Goal: Task Accomplishment & Management: Use online tool/utility

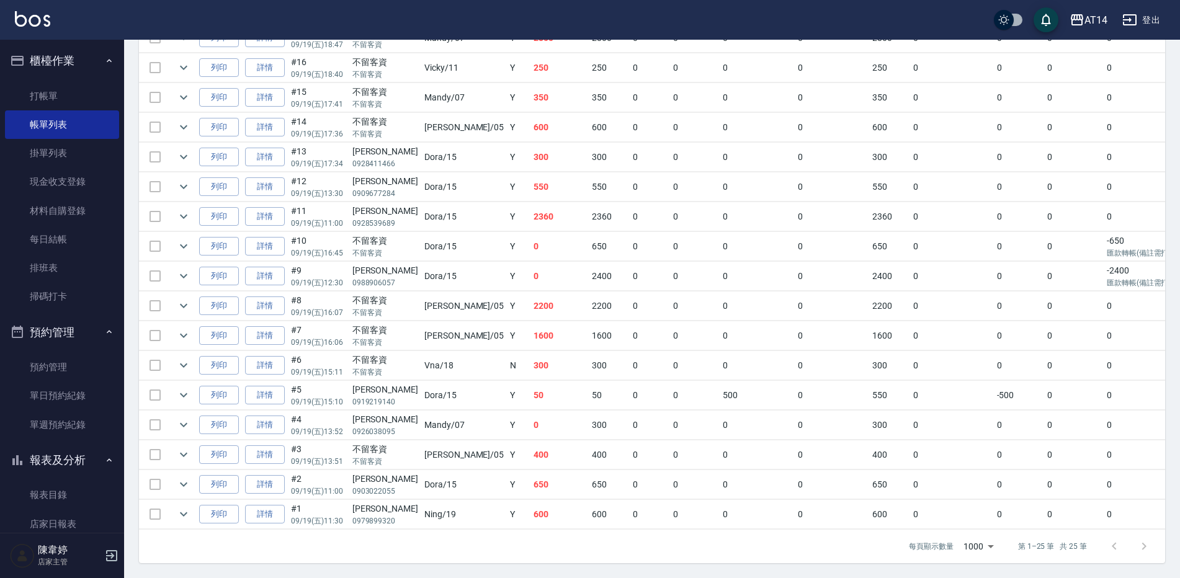
scroll to position [2, 0]
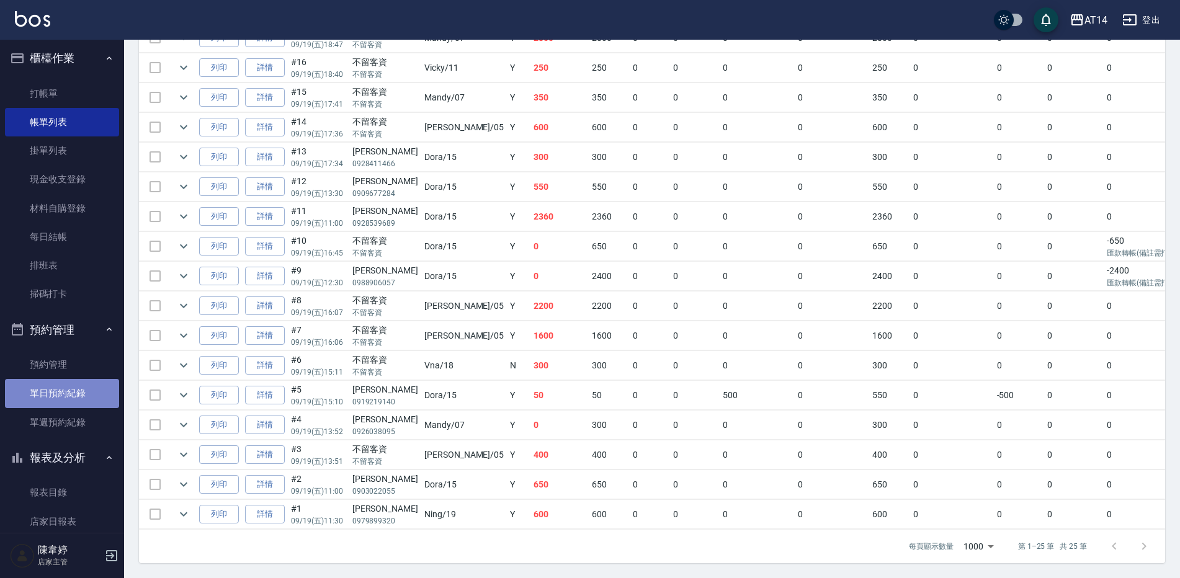
click at [76, 387] on link "單日預約紀錄" at bounding box center [62, 393] width 114 height 29
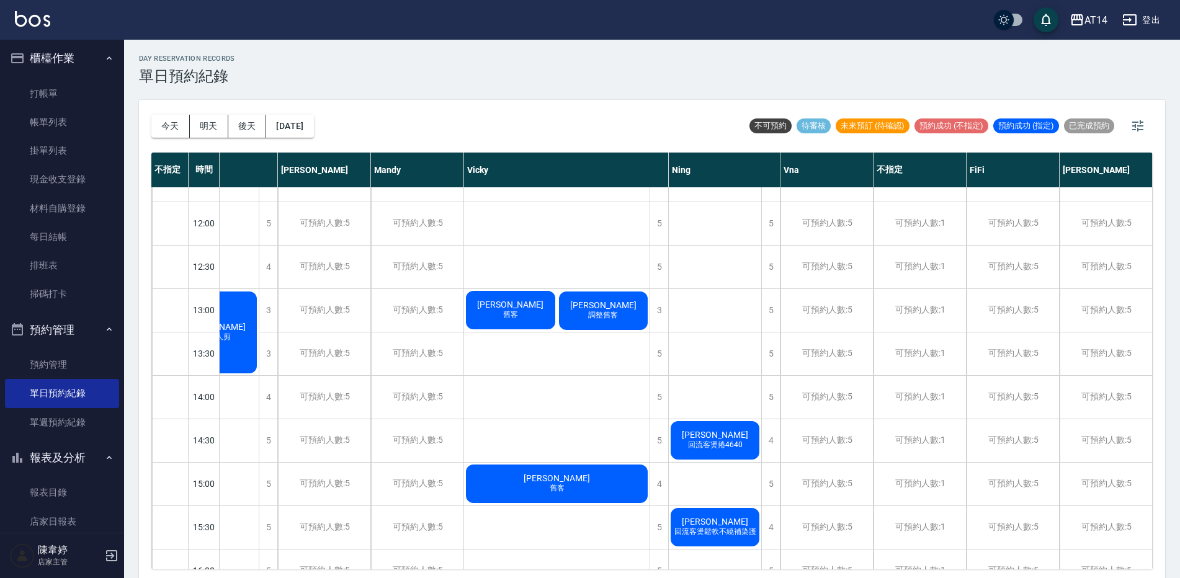
scroll to position [186, 153]
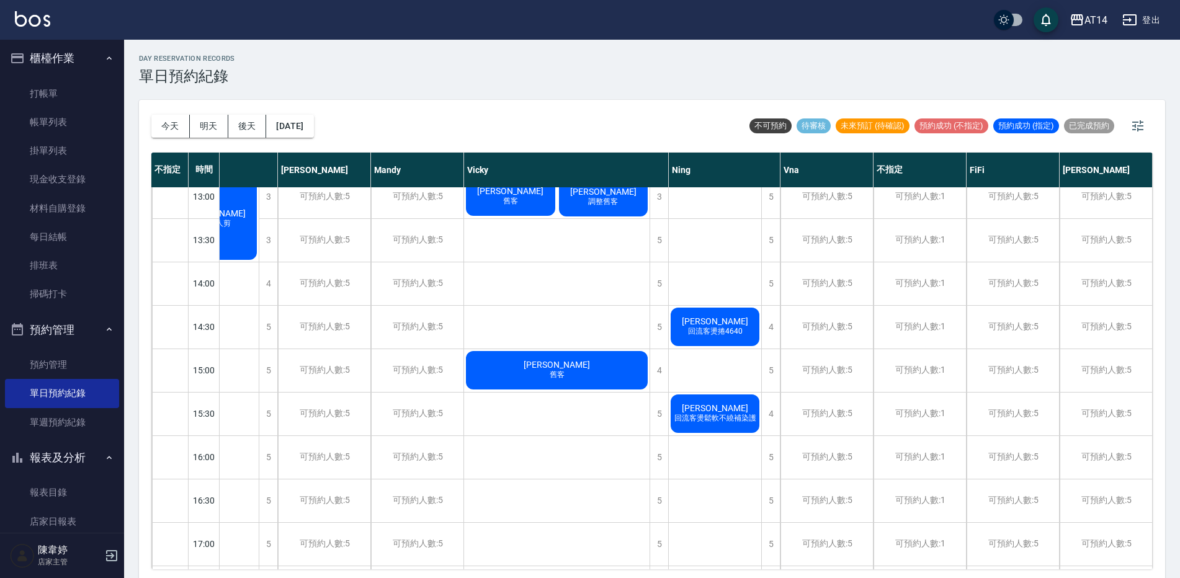
click at [716, 326] on span "[PERSON_NAME]" at bounding box center [715, 322] width 71 height 10
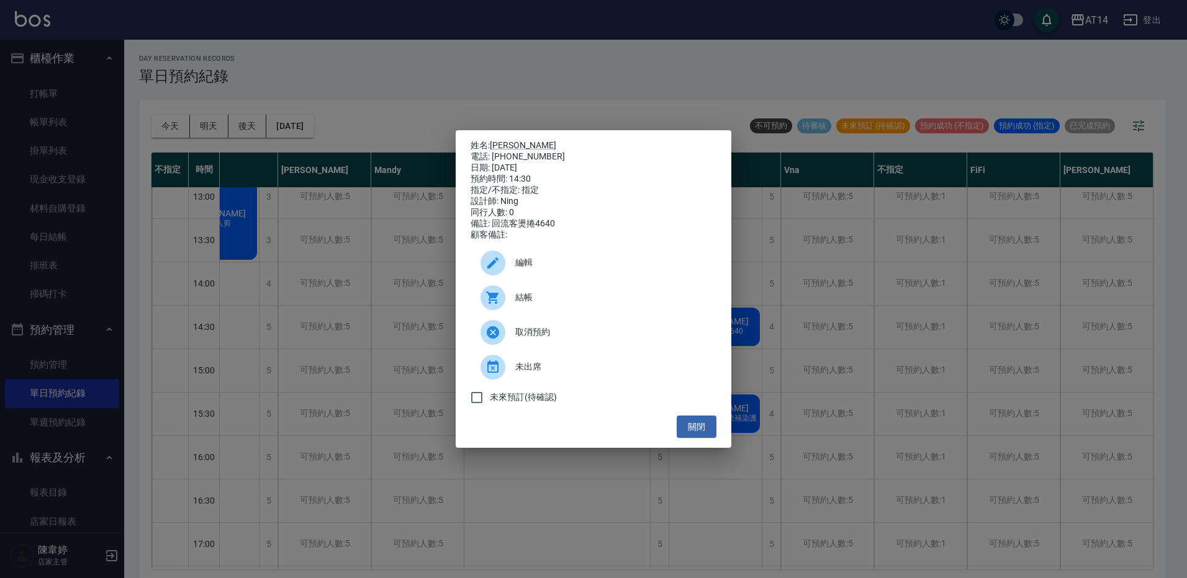
click at [529, 303] on span "結帳" at bounding box center [610, 297] width 191 height 13
click at [702, 431] on button "關閉" at bounding box center [696, 427] width 40 height 23
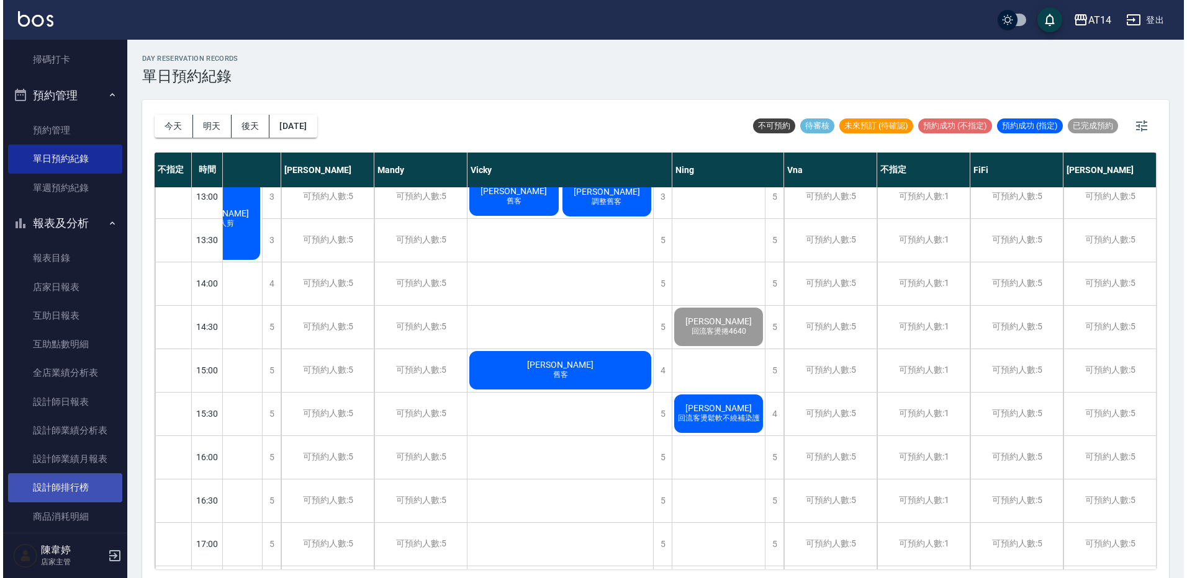
scroll to position [248, 0]
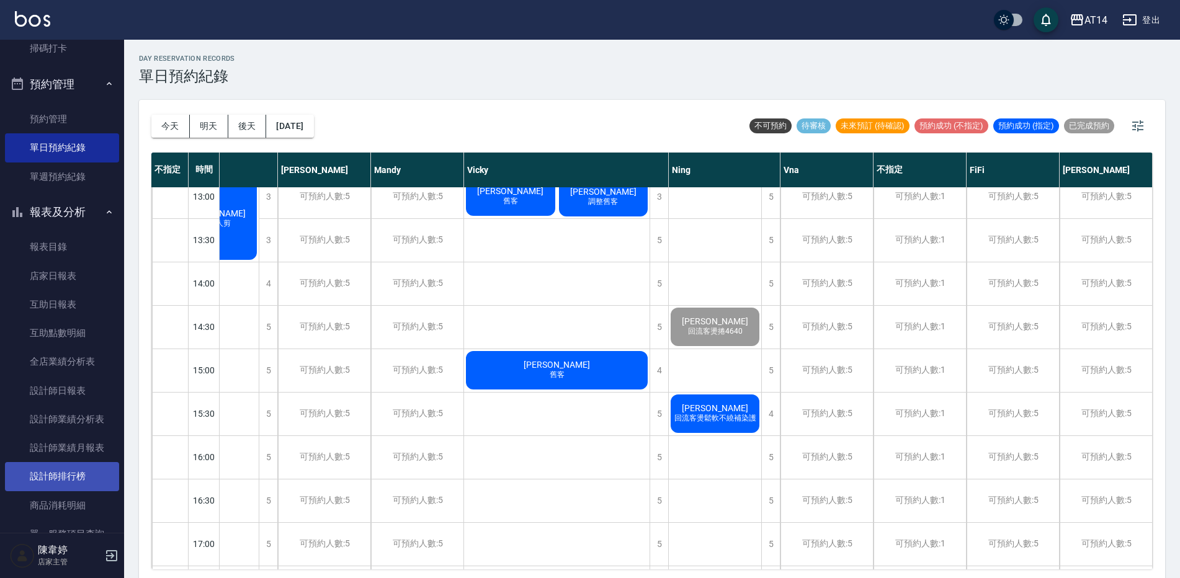
click at [84, 475] on link "設計師排行榜" at bounding box center [62, 476] width 114 height 29
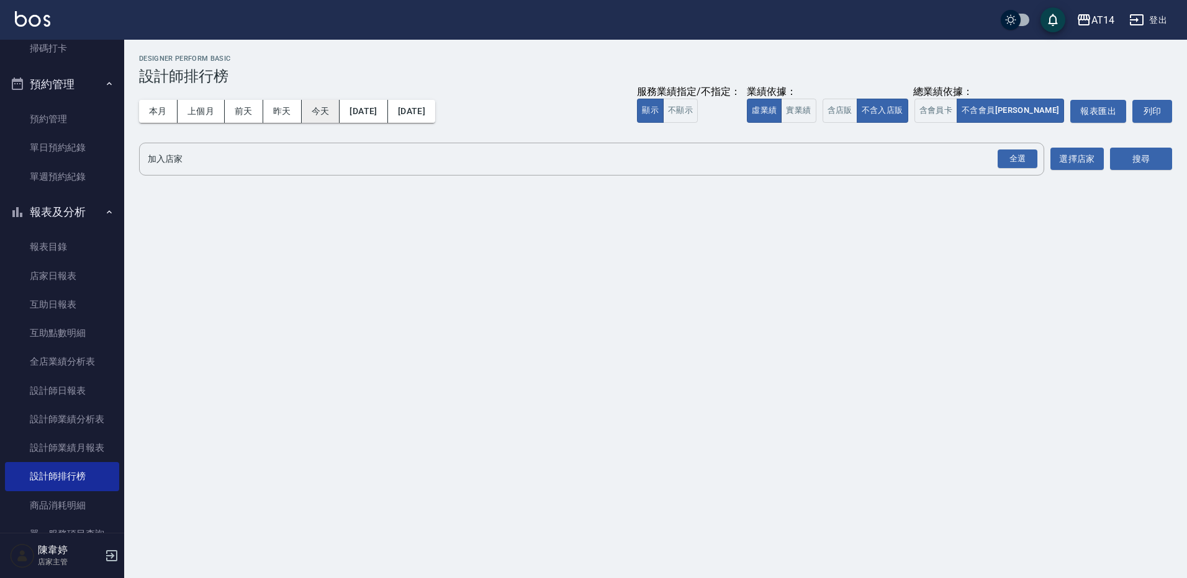
click at [331, 109] on button "今天" at bounding box center [321, 111] width 38 height 23
click at [1015, 160] on div "全選" at bounding box center [1017, 159] width 40 height 19
click at [1121, 154] on button "搜尋" at bounding box center [1141, 159] width 62 height 23
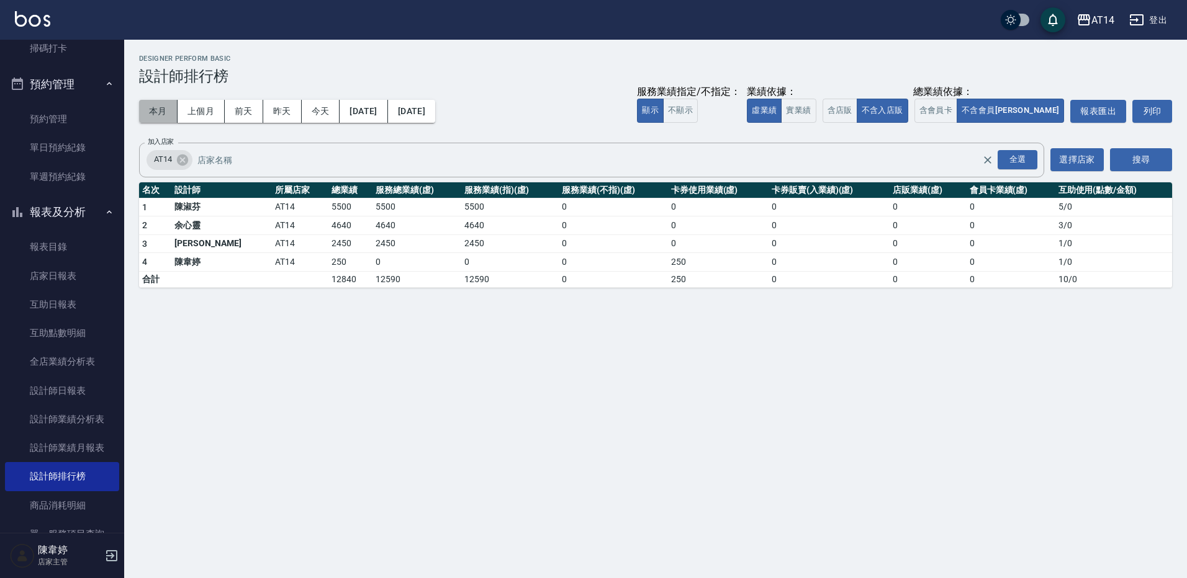
click at [155, 120] on button "本月" at bounding box center [158, 111] width 38 height 23
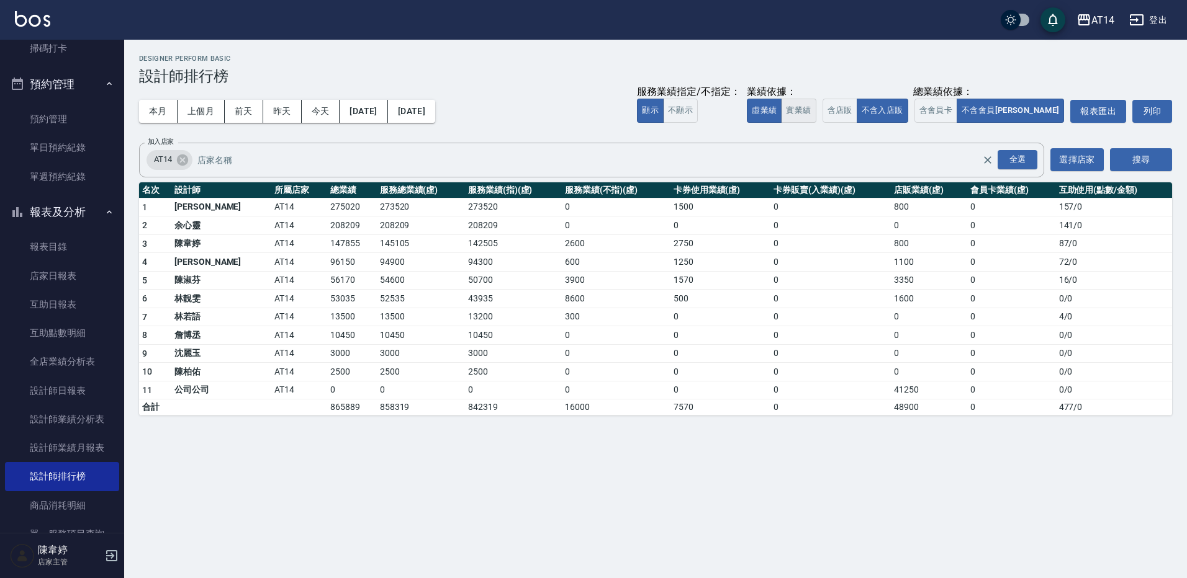
click at [816, 113] on button "實業績" at bounding box center [798, 111] width 35 height 24
click at [781, 114] on button "虛業績" at bounding box center [764, 111] width 35 height 24
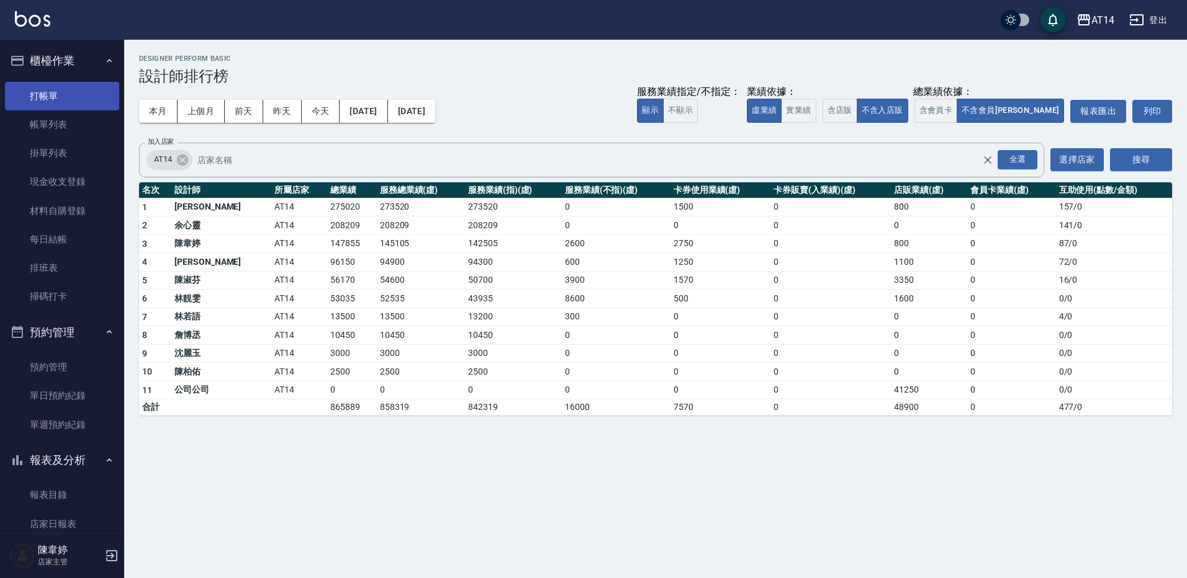
click at [71, 90] on link "打帳單" at bounding box center [62, 96] width 114 height 29
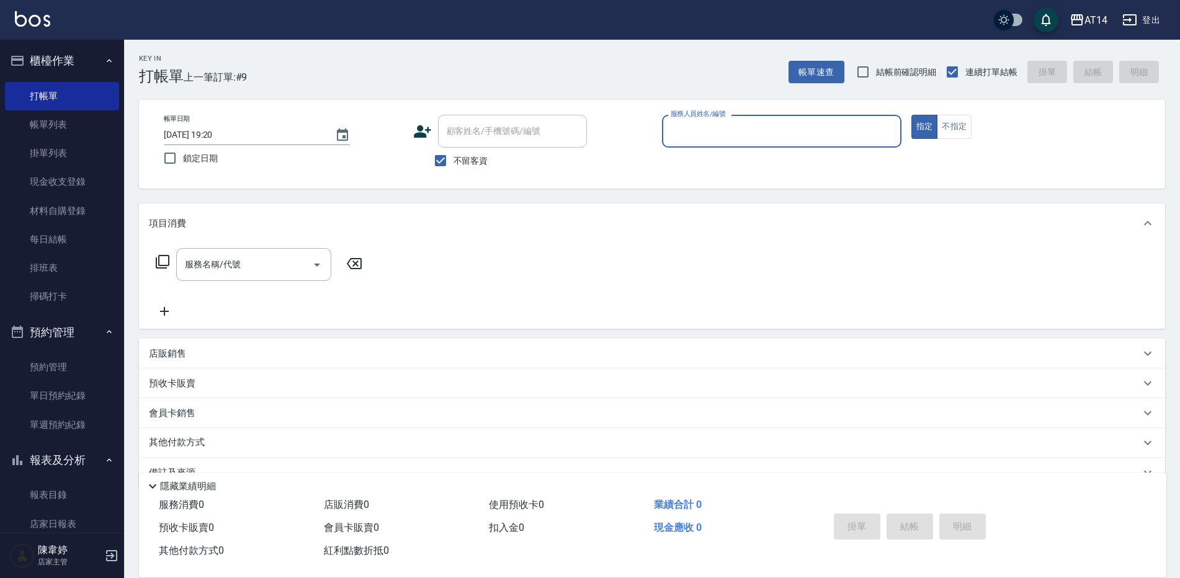
click at [719, 145] on div "服務人員姓名/編號" at bounding box center [782, 131] width 240 height 33
type input "Dora-15"
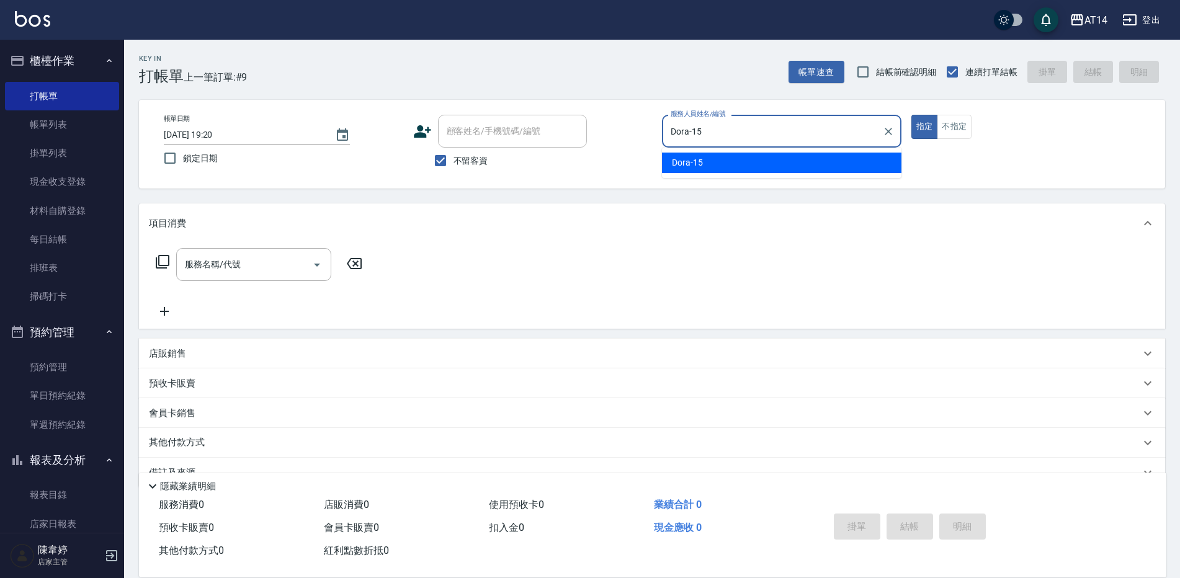
type button "true"
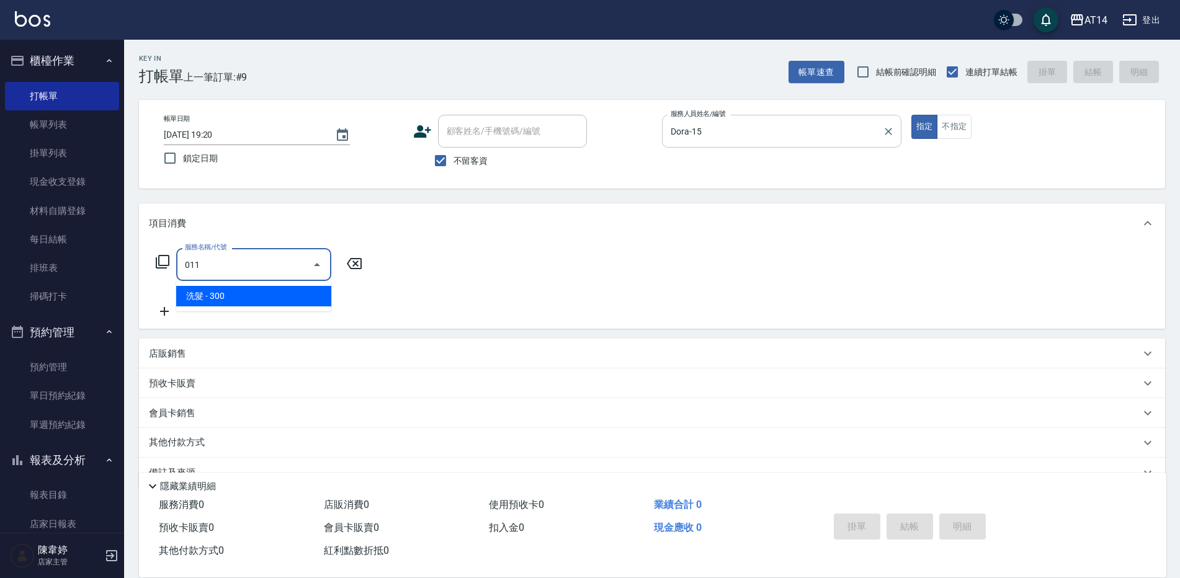
type input "洗髮(011)"
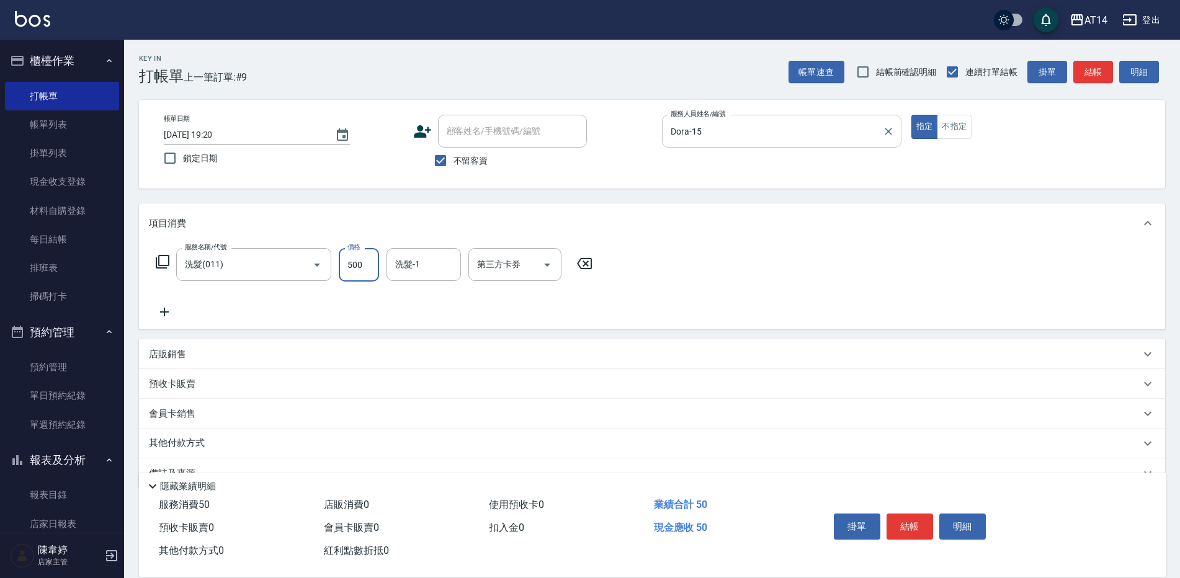
type input "500"
click at [419, 279] on div "洗髮-1" at bounding box center [424, 264] width 74 height 33
type input "趙苡晴-67"
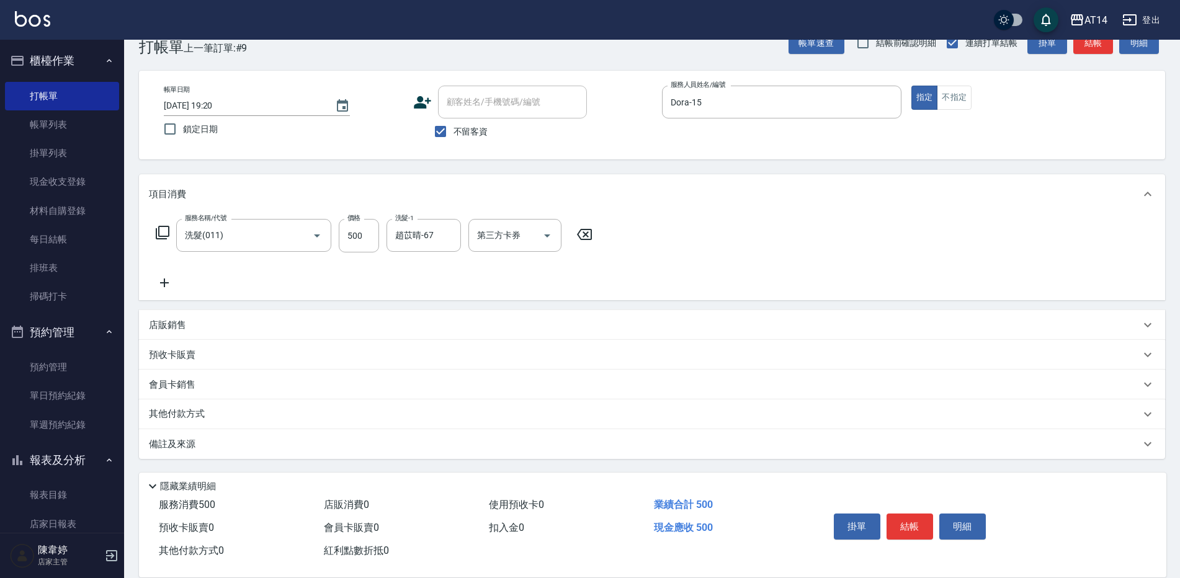
click at [331, 439] on div "備註及來源" at bounding box center [645, 444] width 992 height 13
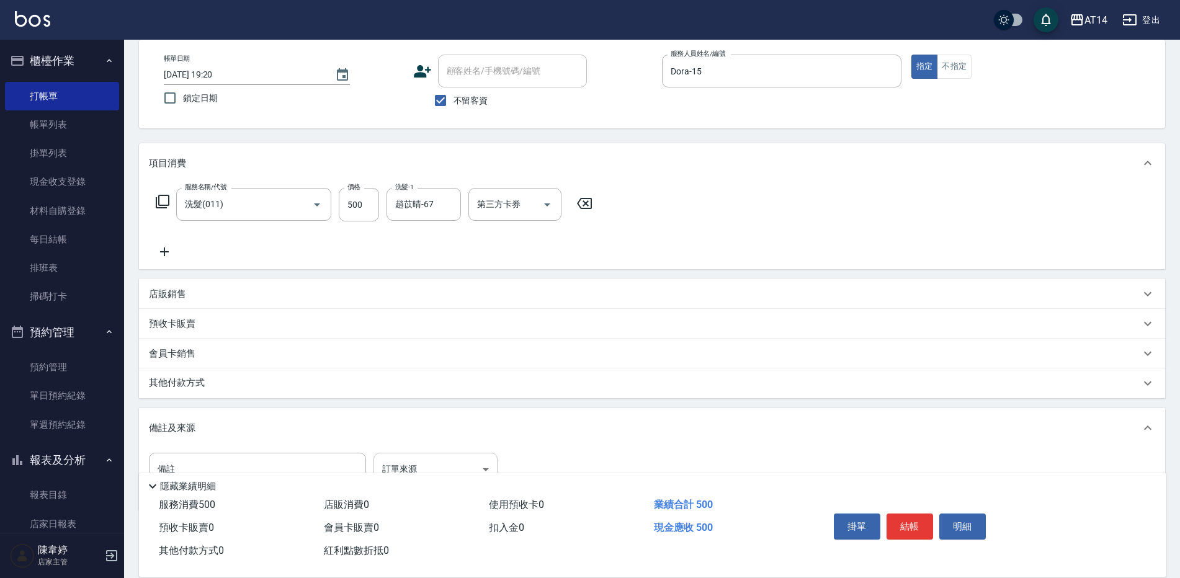
scroll to position [91, 0]
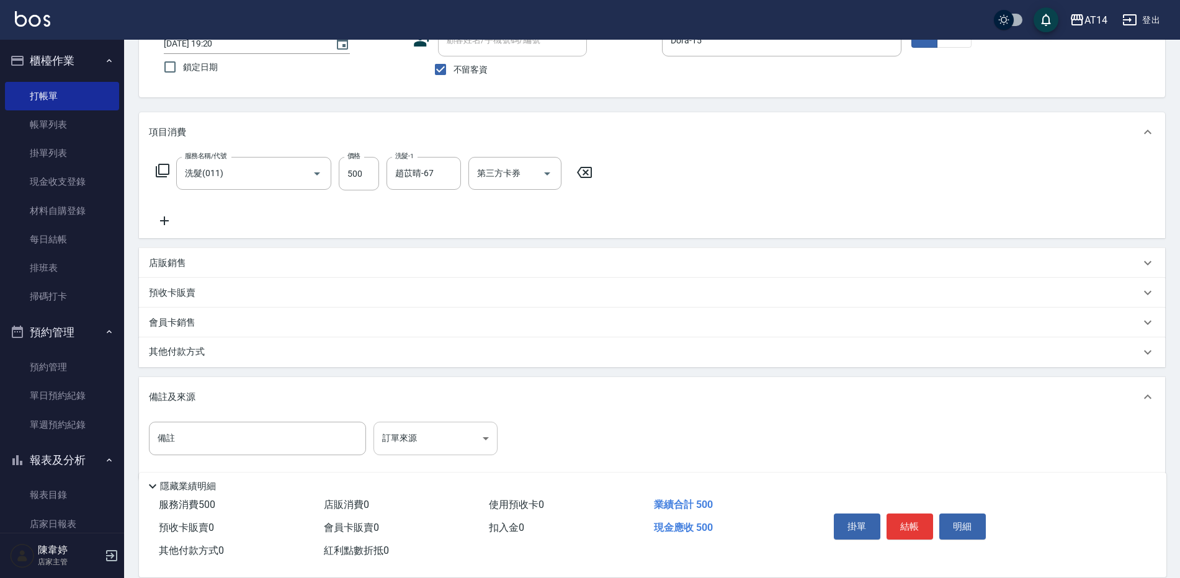
click at [390, 434] on body "AT14 登出 櫃檯作業 打帳單 帳單列表 掛單列表 現金收支登錄 材料自購登錄 每日結帳 排班表 掃碼打卡 預約管理 預約管理 單日預約紀錄 單週預約紀錄 …" at bounding box center [590, 254] width 1180 height 691
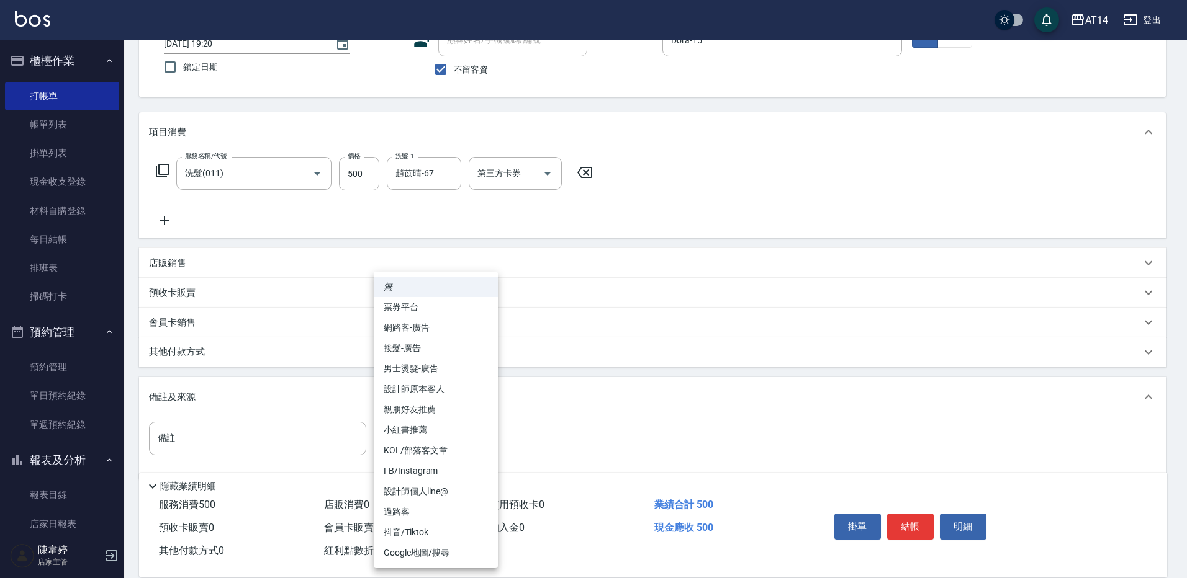
click at [468, 390] on li "設計師原本客人" at bounding box center [436, 389] width 124 height 20
type input "設計師原本客人"
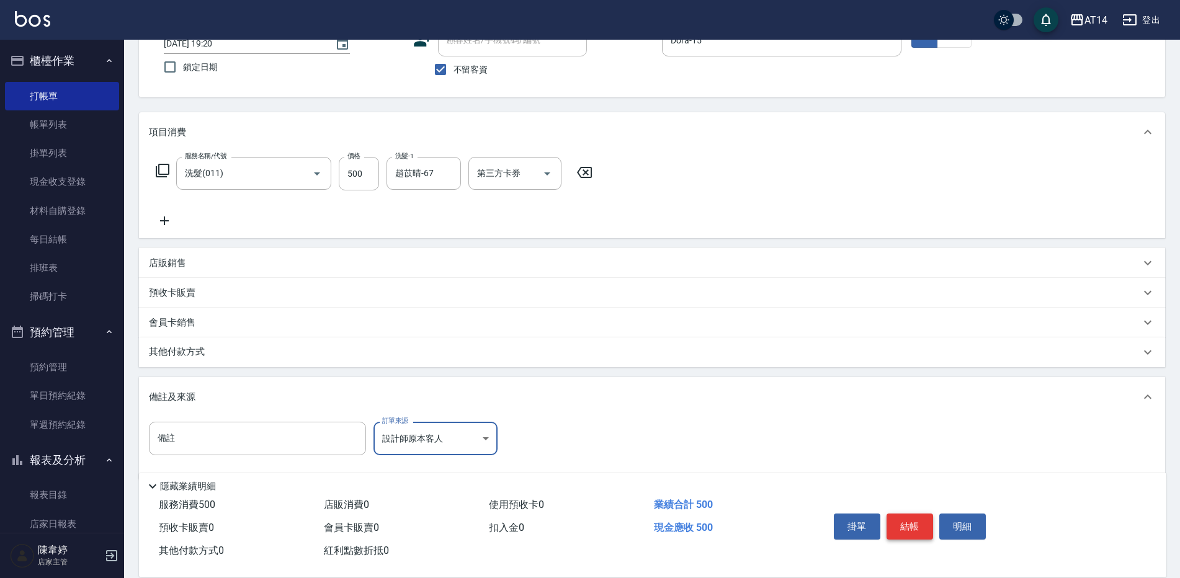
click at [904, 530] on button "結帳" at bounding box center [910, 527] width 47 height 26
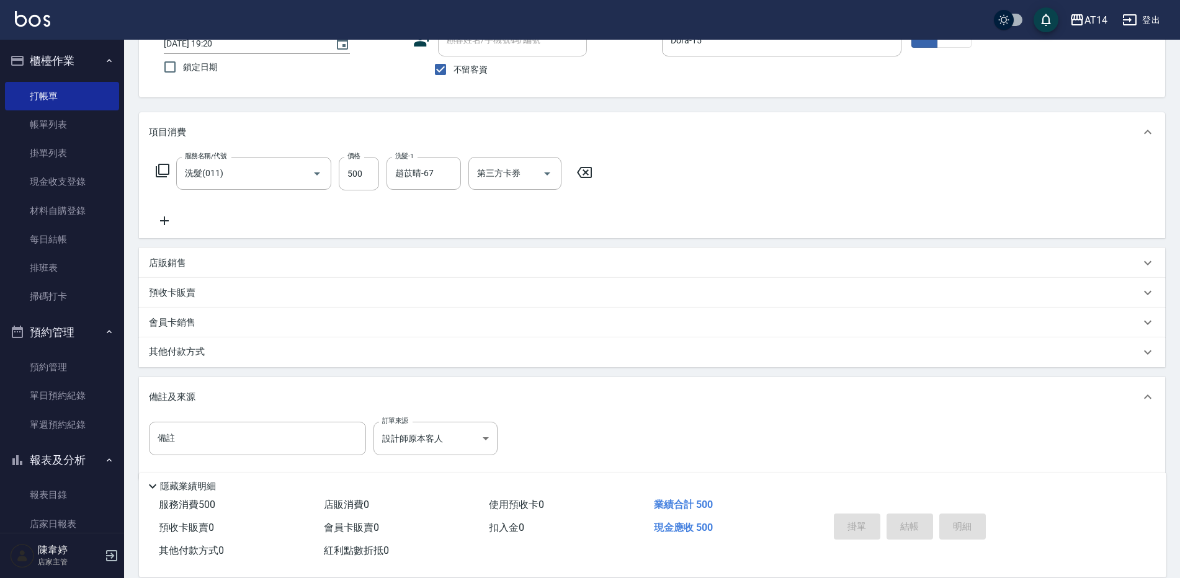
type input "2025/09/26 19:46"
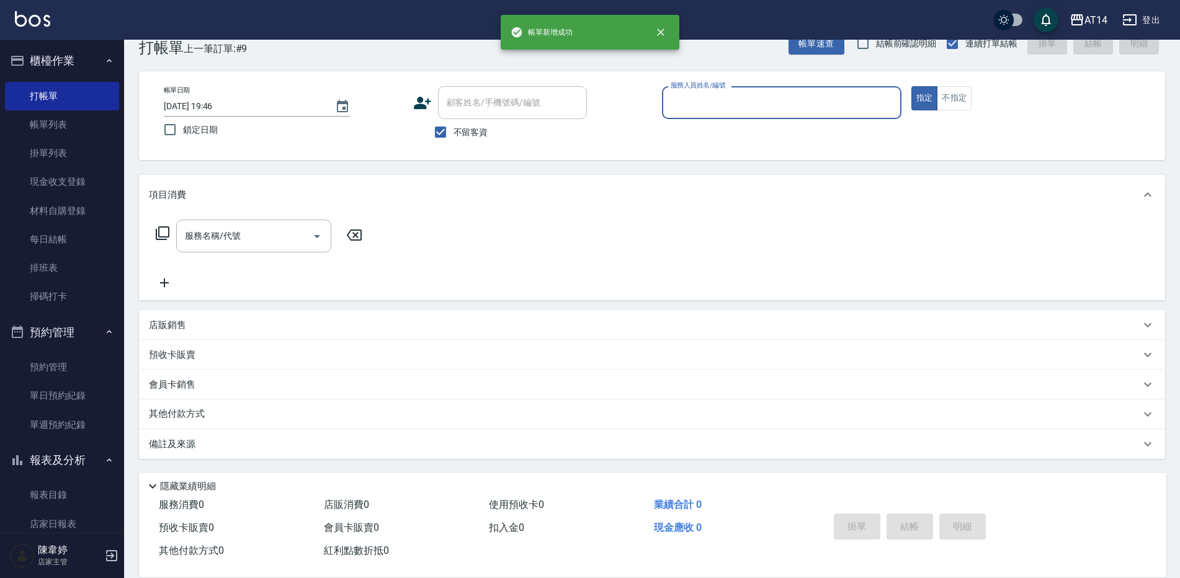
scroll to position [29, 0]
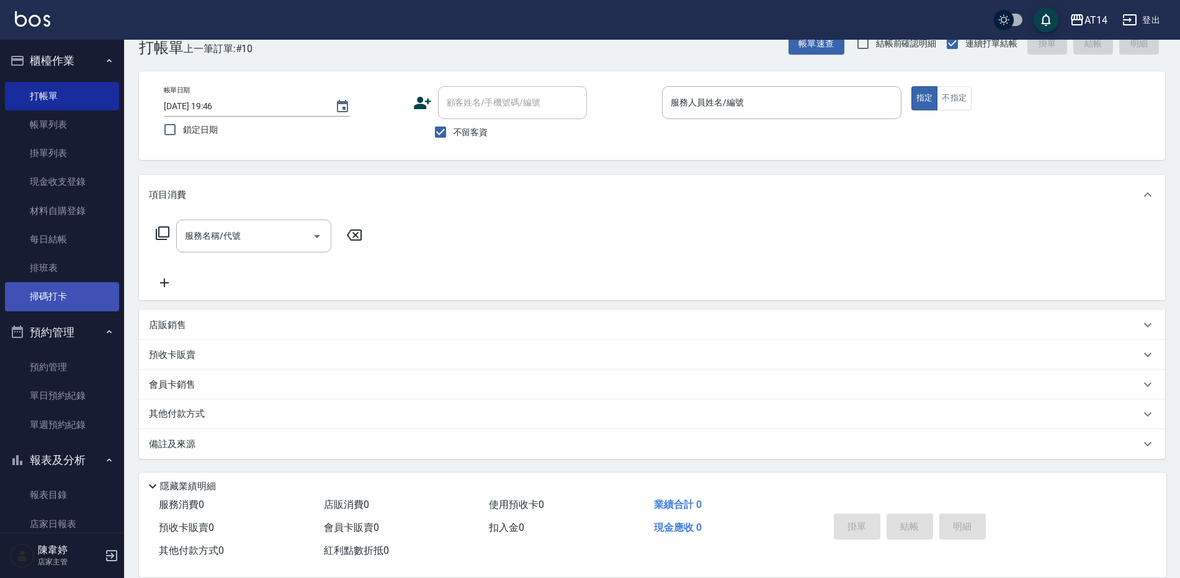
click at [32, 290] on link "掃碼打卡" at bounding box center [62, 296] width 114 height 29
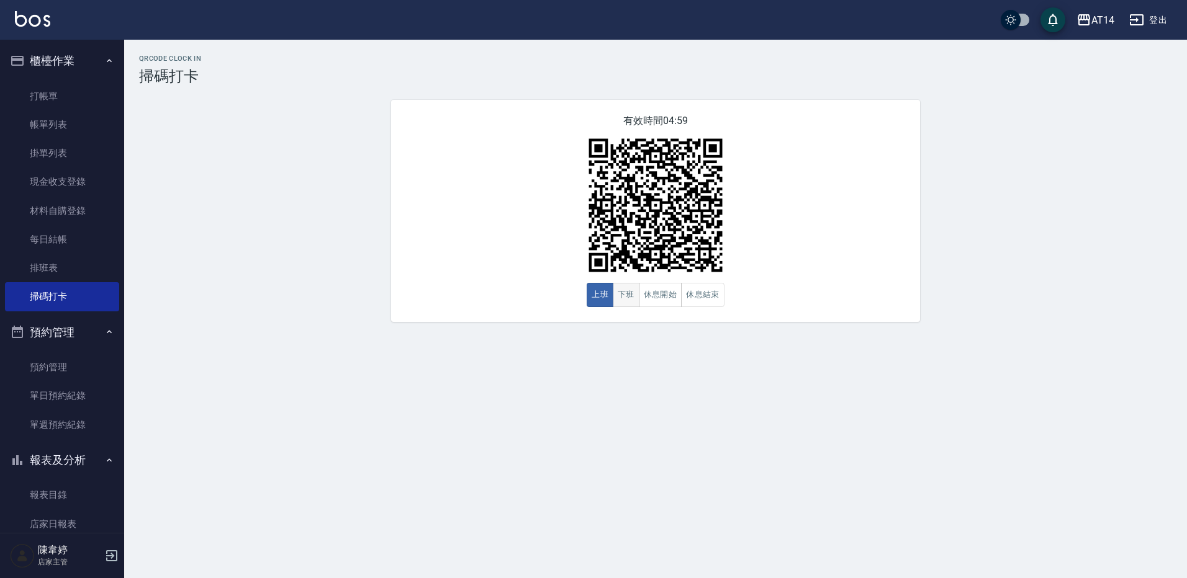
click at [624, 305] on button "下班" at bounding box center [626, 295] width 27 height 24
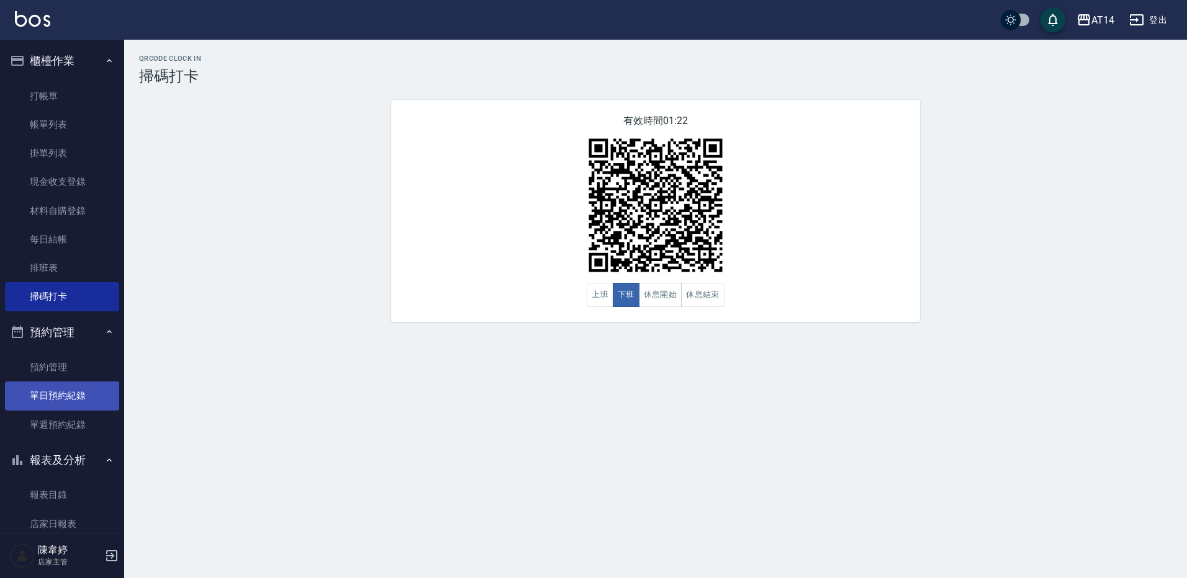
click at [88, 389] on link "單日預約紀錄" at bounding box center [62, 396] width 114 height 29
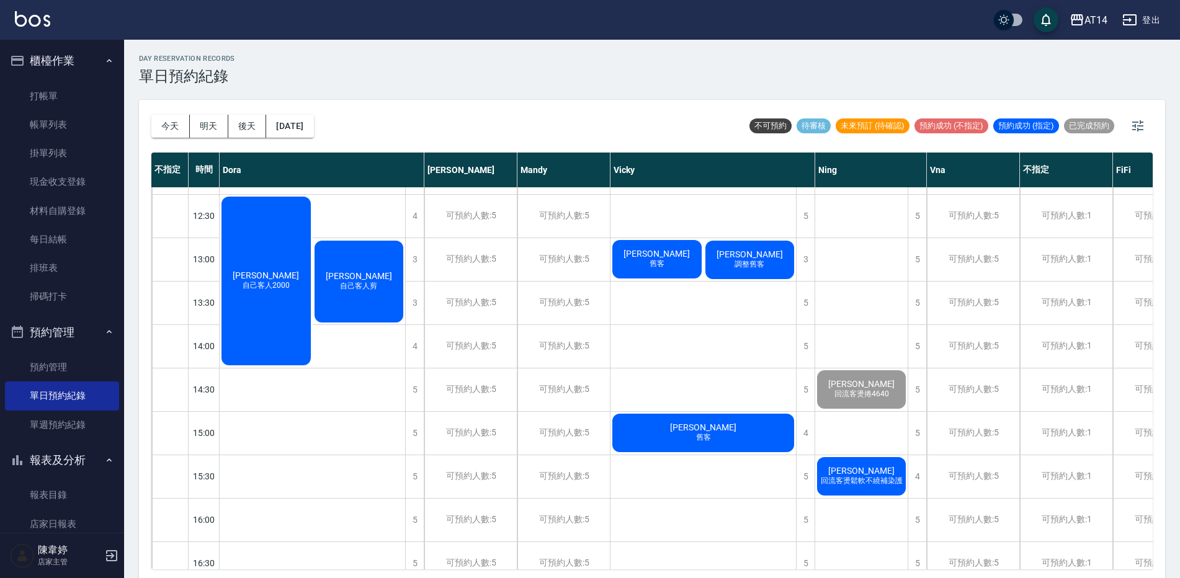
scroll to position [124, 0]
click at [879, 472] on div "藍紫姈 回流客燙鬆軟不繞補染護" at bounding box center [862, 476] width 92 height 42
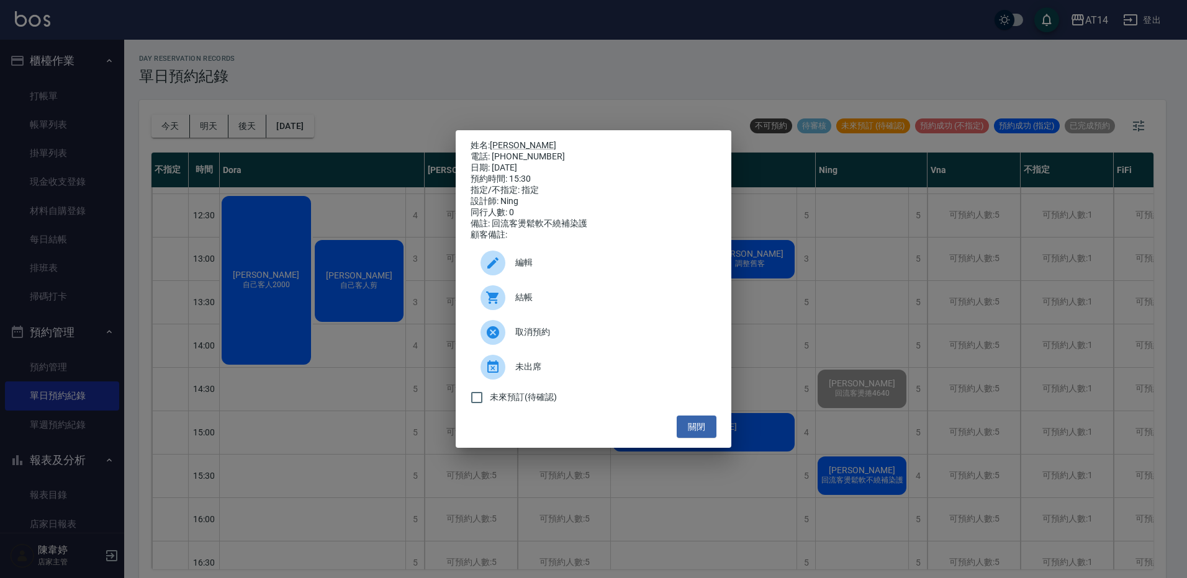
click at [643, 315] on div "結帳" at bounding box center [593, 298] width 246 height 35
click at [701, 434] on button "關閉" at bounding box center [696, 427] width 40 height 23
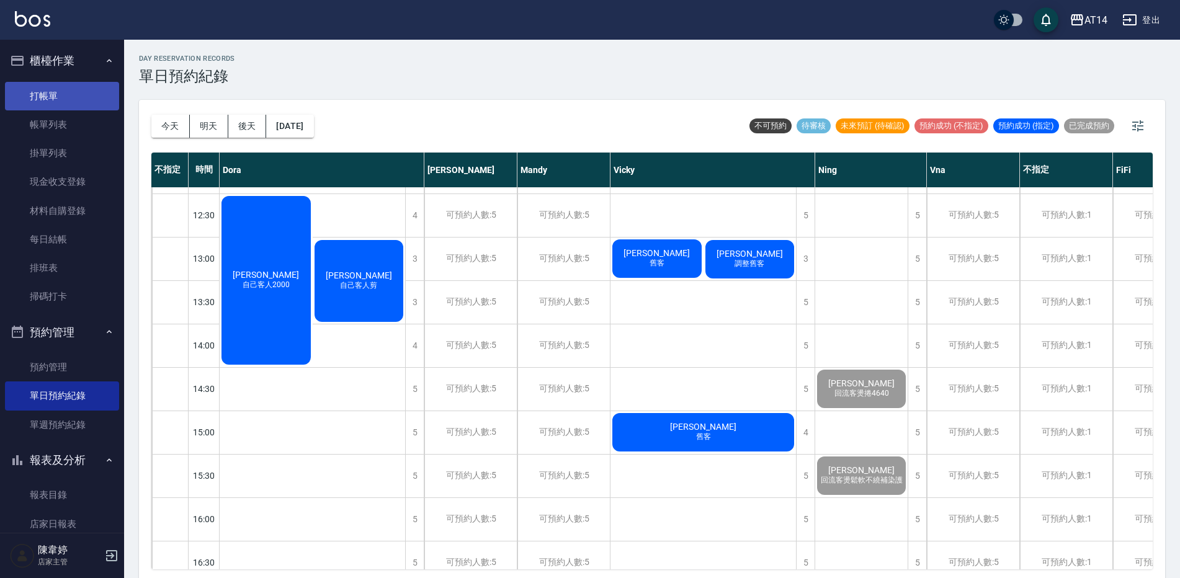
click at [70, 94] on link "打帳單" at bounding box center [62, 96] width 114 height 29
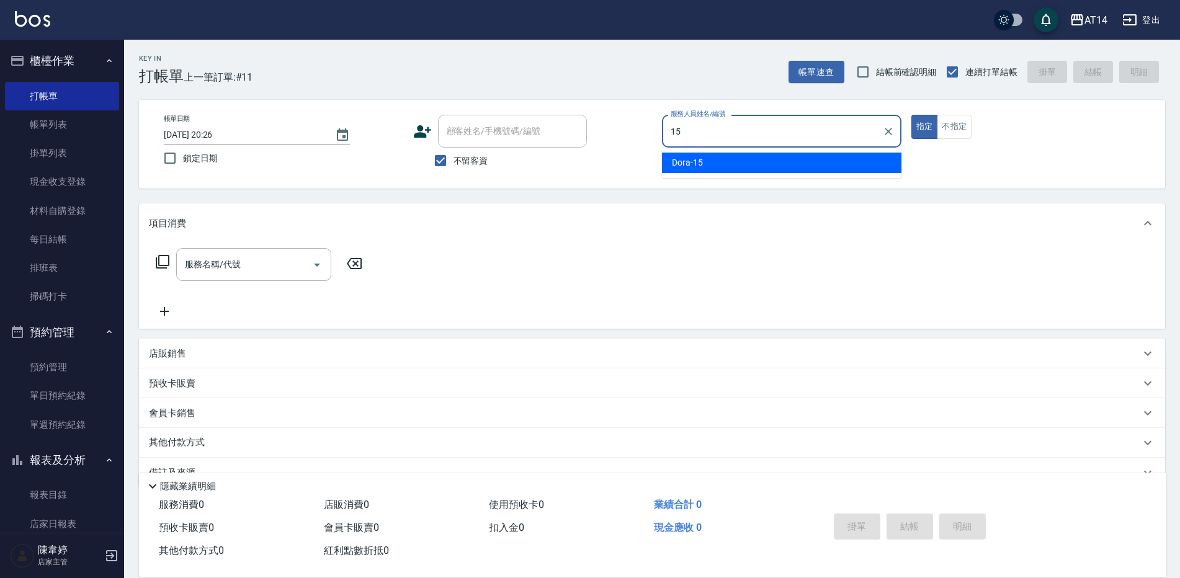
type input "1"
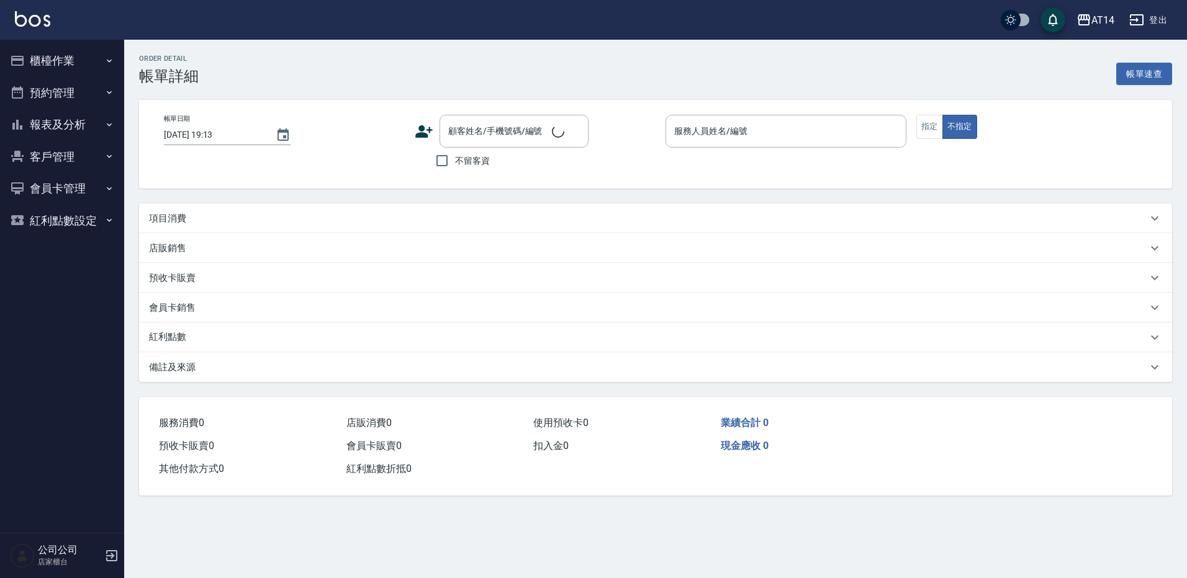
type input "2025/09/26 14:30"
type input "Ning-19"
type input "回流客燙捲4640"
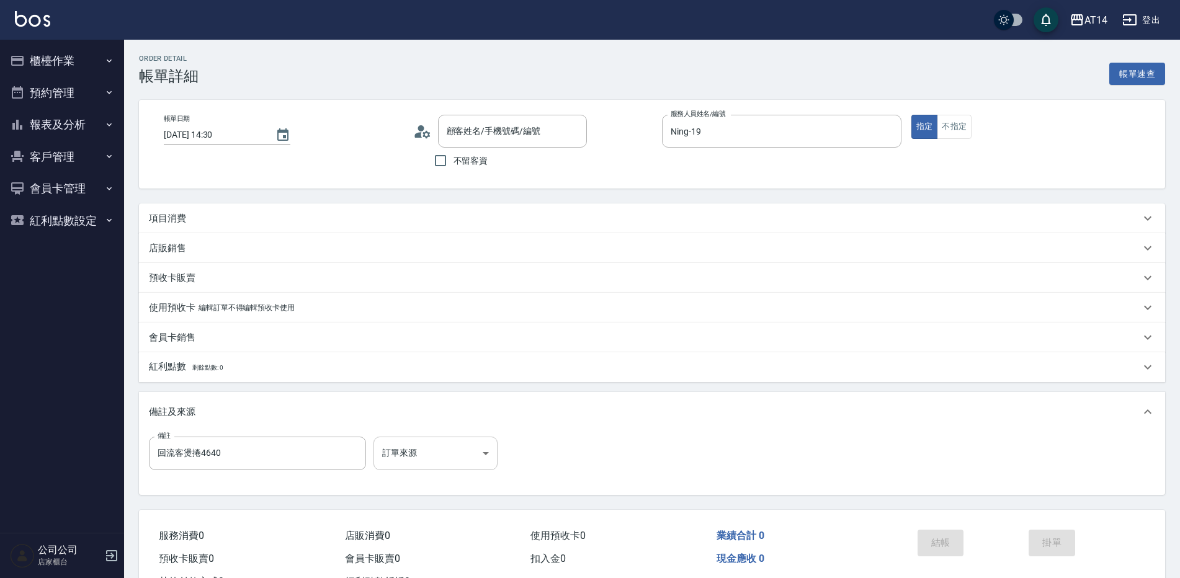
click at [437, 447] on body "AT14 登出 櫃檯作業 打帳單 帳單列表 掛單列表 現金收支登錄 材料自購登錄 每日結帳 排班表 掃碼打卡 預約管理 預約管理 單日預約紀錄 單週預約紀錄 …" at bounding box center [590, 312] width 1180 height 624
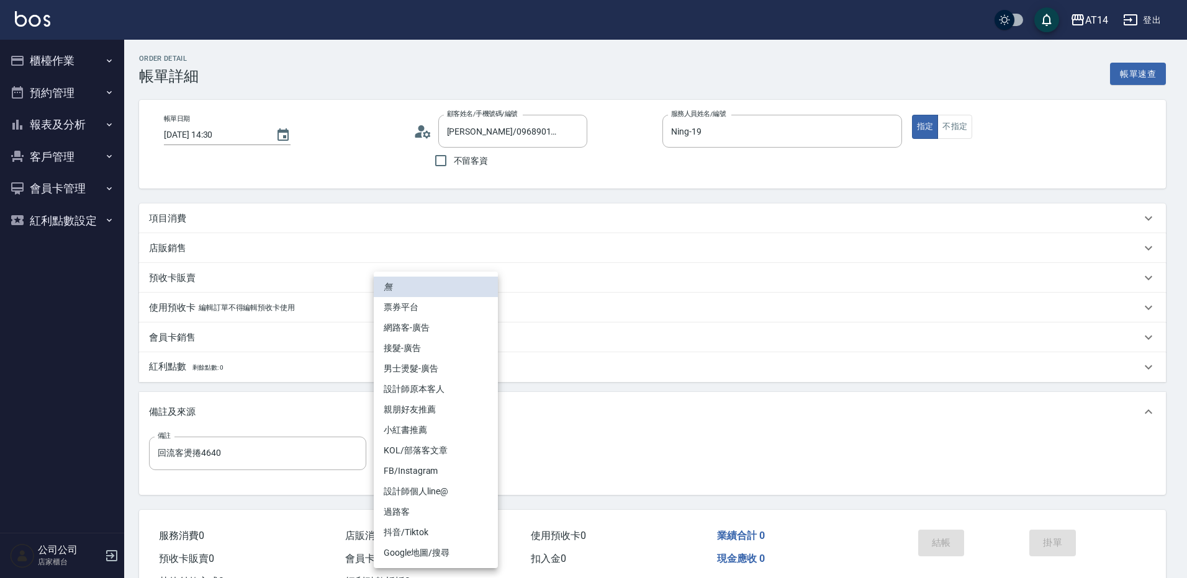
type input "廖姸禎 /0968901092/null"
click at [450, 385] on li "設計師原本客人" at bounding box center [436, 389] width 124 height 20
type input "設計師原本客人"
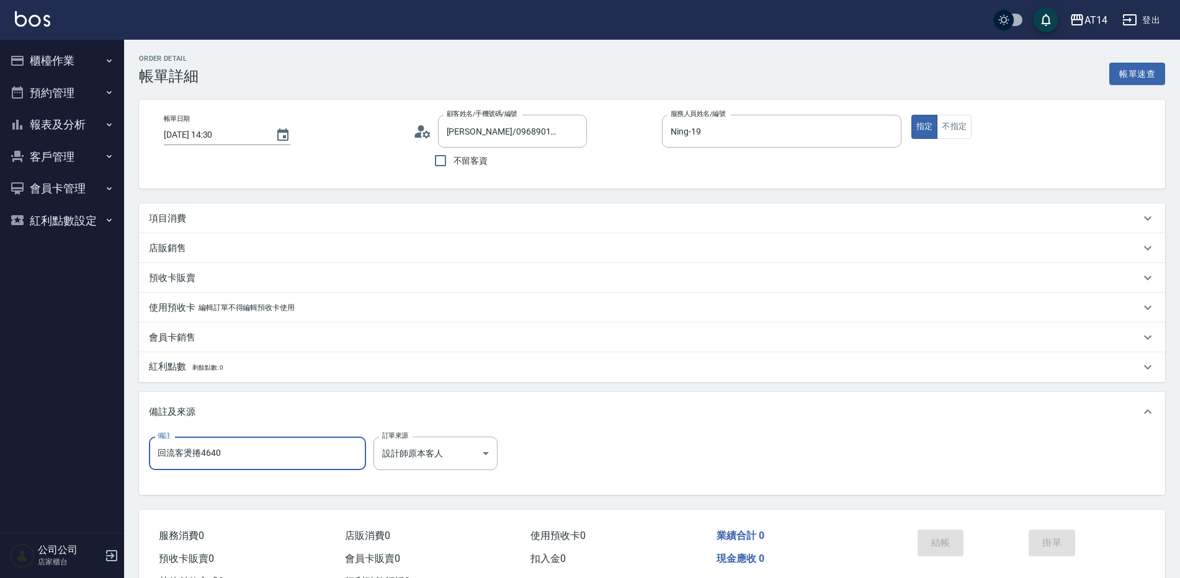
drag, startPoint x: 271, startPoint y: 449, endPoint x: 24, endPoint y: 445, distance: 247.1
click at [24, 445] on div "AT14 登出 櫃檯作業 打帳單 帳單列表 掛單列表 現金收支登錄 材料自購登錄 每日結帳 排班表 掃碼打卡 預約管理 預約管理 單日預約紀錄 單週預約紀錄 …" at bounding box center [590, 312] width 1180 height 624
type input "五碼44231"
click at [259, 217] on div "項目消費" at bounding box center [645, 218] width 992 height 13
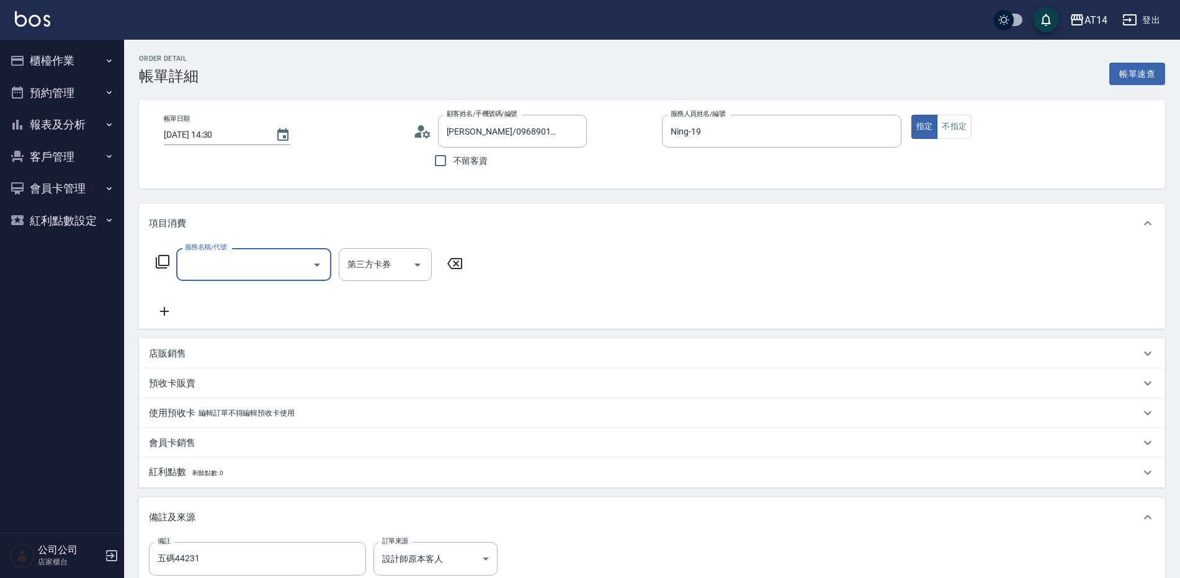
click at [252, 271] on input "服務名稱/代號" at bounding box center [244, 265] width 125 height 22
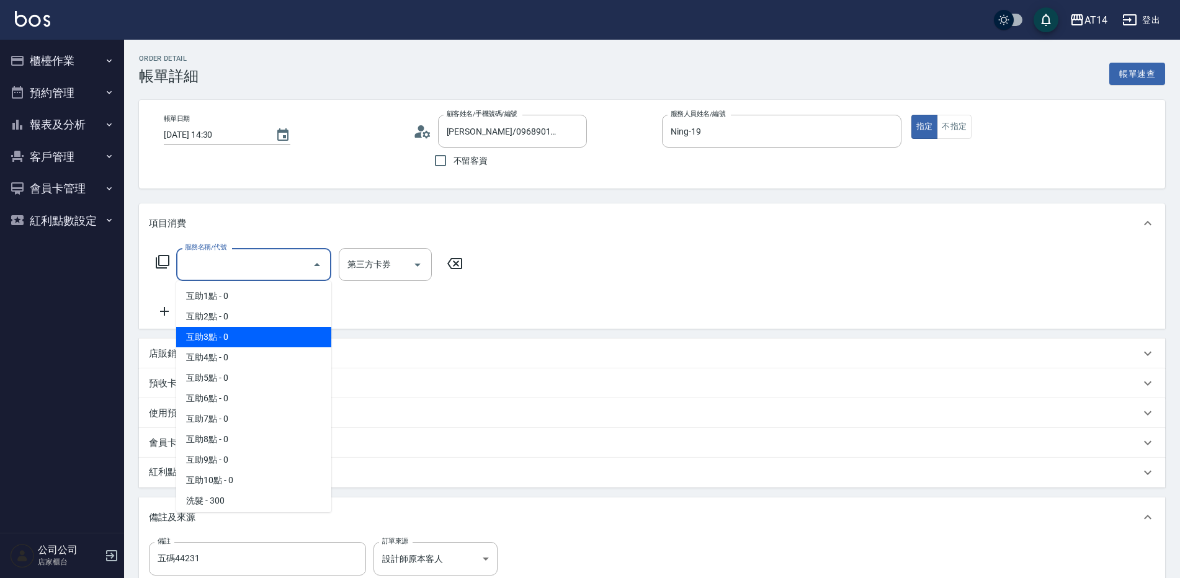
click at [263, 331] on span "互助3點 - 0" at bounding box center [253, 337] width 155 height 20
type input "互助3點(003)"
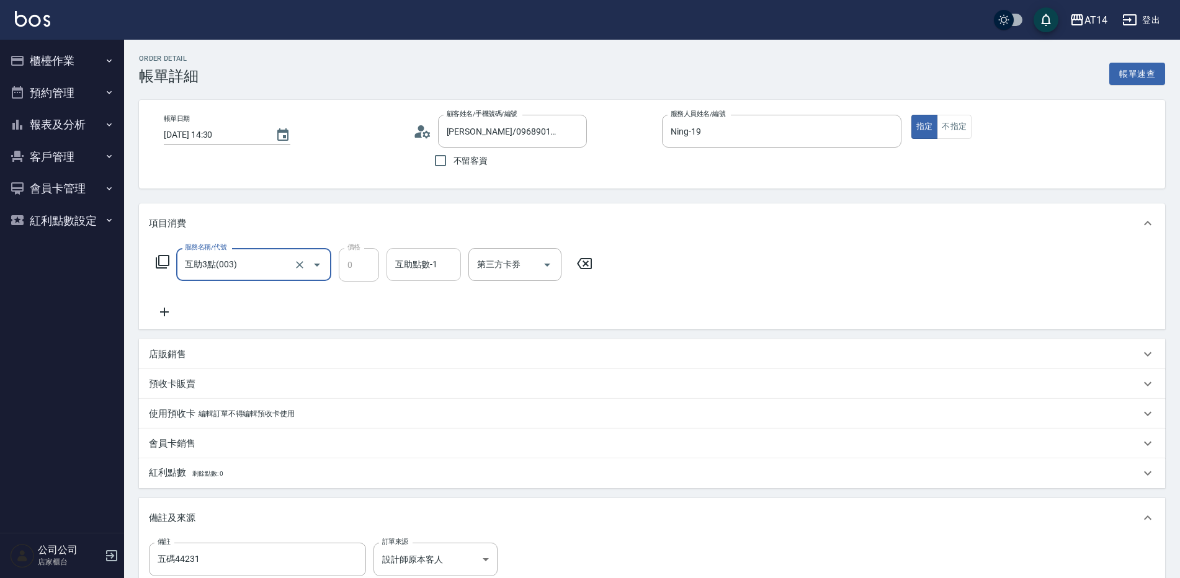
click at [439, 267] on input "互助點數-1" at bounding box center [423, 265] width 63 height 22
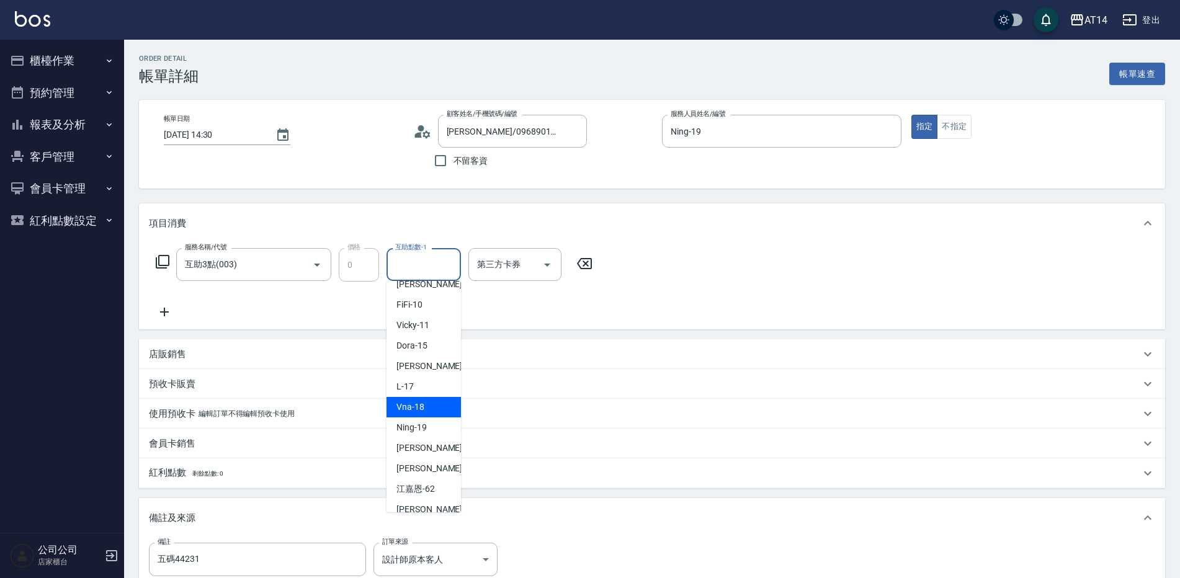
scroll to position [186, 0]
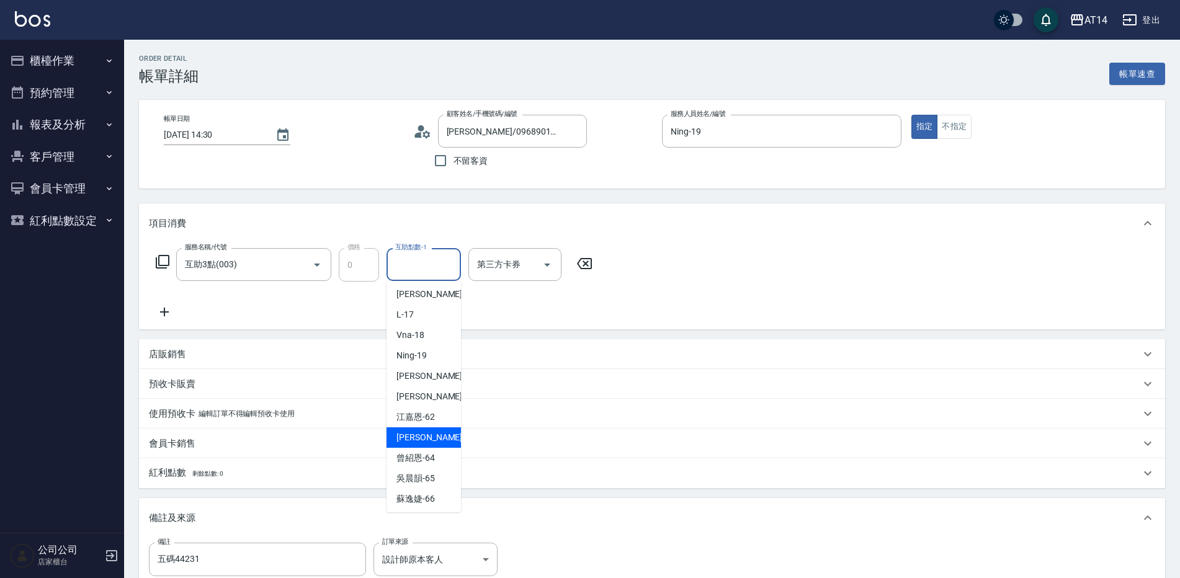
click at [424, 433] on span "楊明月 -63" at bounding box center [436, 437] width 78 height 13
type input "楊明月-63"
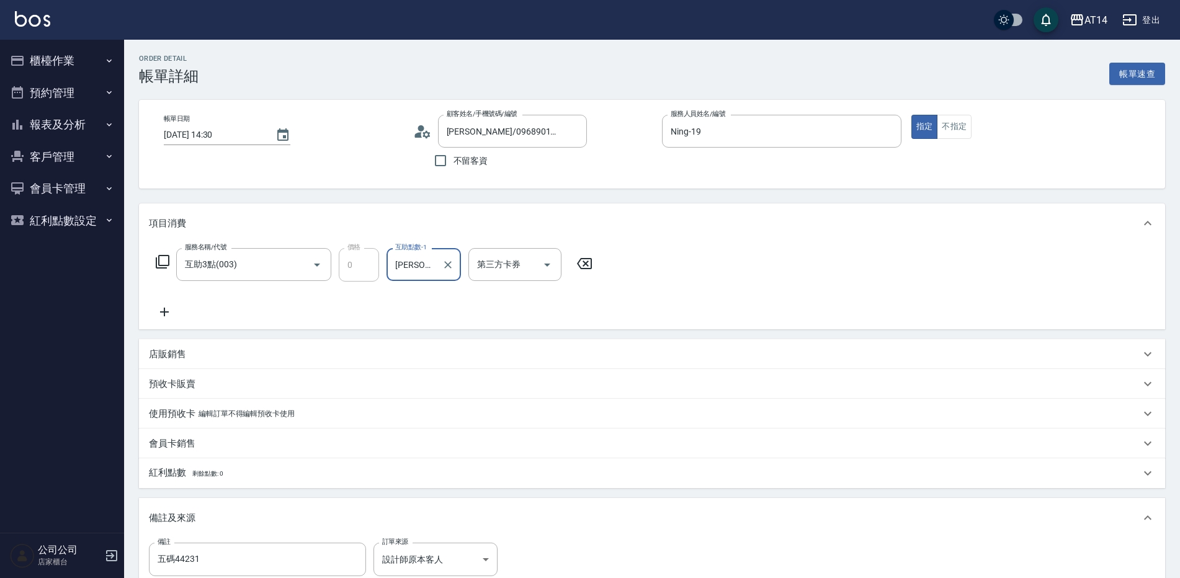
click at [164, 313] on icon at bounding box center [164, 312] width 9 height 9
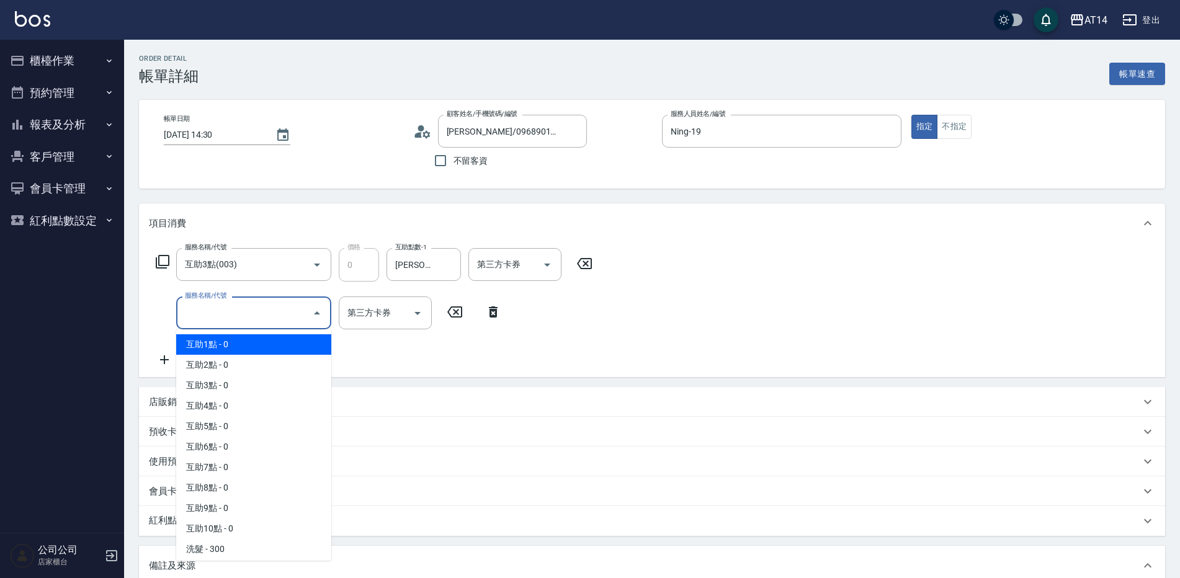
click at [217, 315] on input "服務名稱/代號" at bounding box center [244, 313] width 125 height 22
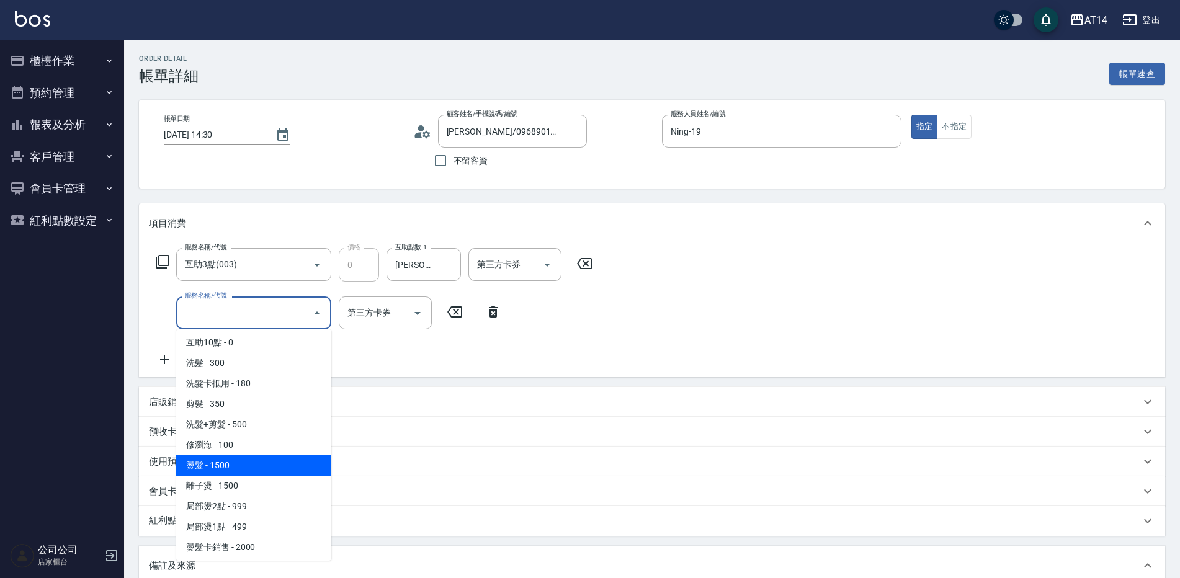
click at [264, 462] on span "燙髮 - 1500" at bounding box center [253, 466] width 155 height 20
type input "3"
type input "燙髮(031)"
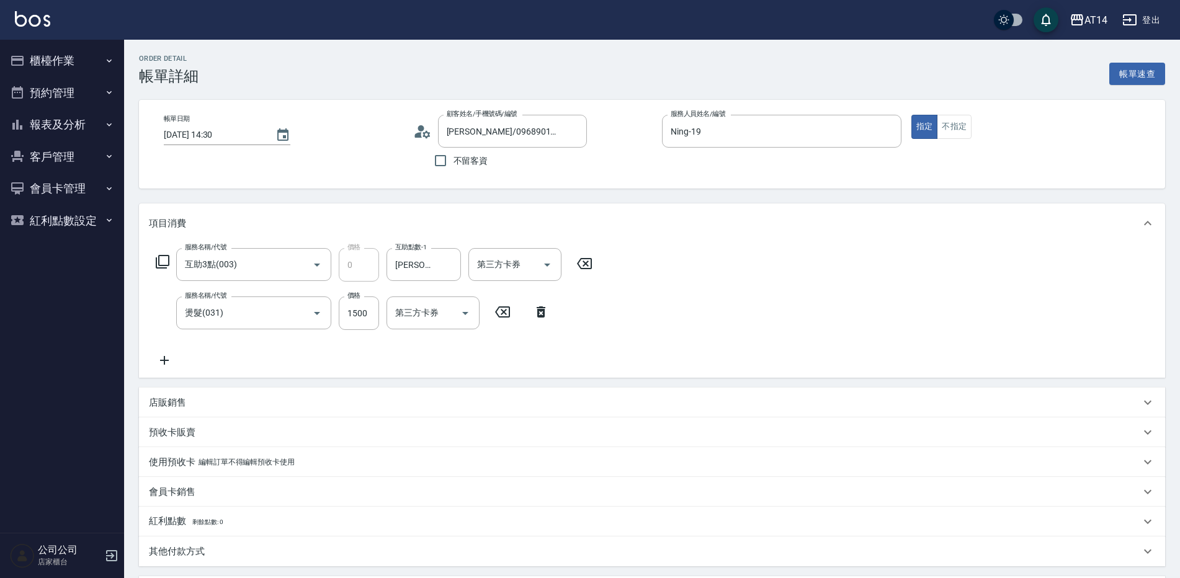
click at [158, 359] on icon at bounding box center [164, 360] width 31 height 15
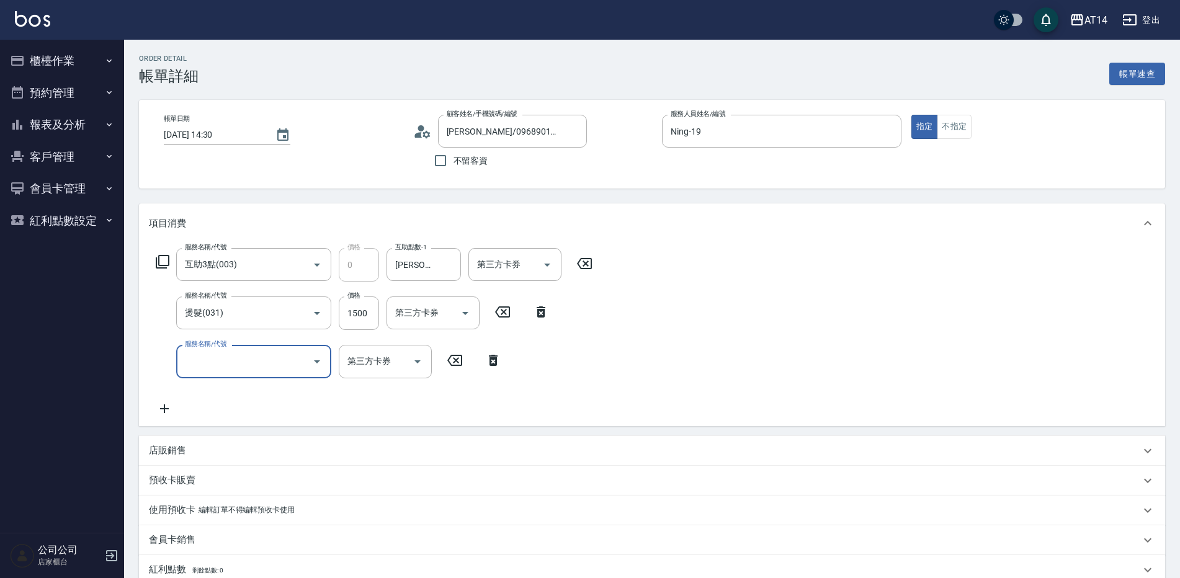
click at [180, 362] on div "服務名稱/代號" at bounding box center [253, 361] width 155 height 33
type input "051"
type input "5"
click at [343, 319] on input "1500" at bounding box center [359, 314] width 40 height 34
type input "護髮(051)"
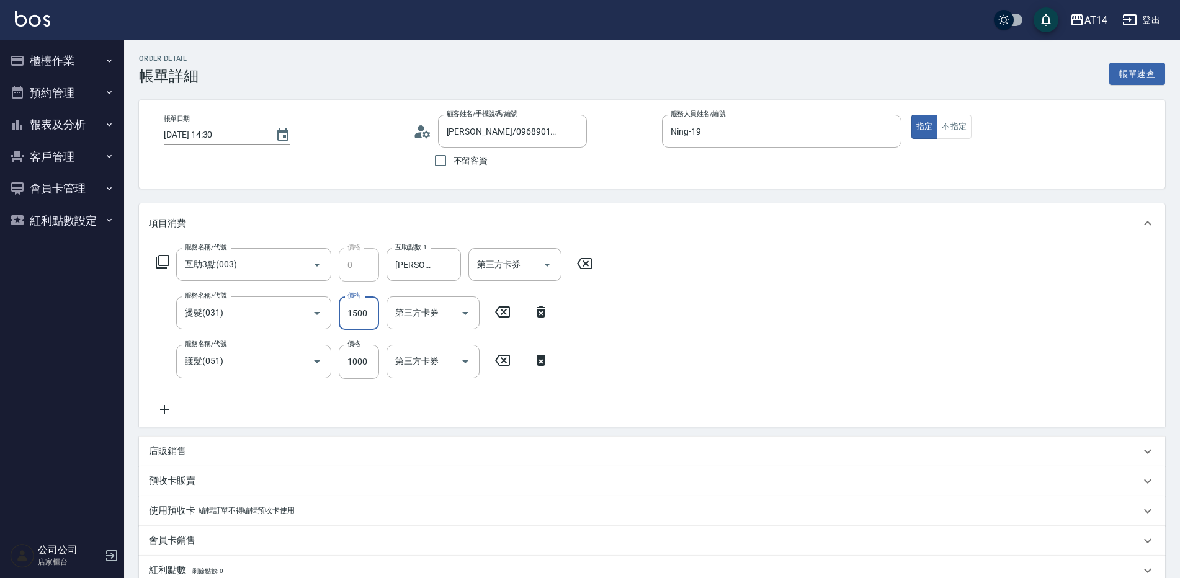
type input "2"
type input "2320"
type input "7"
type input "2320"
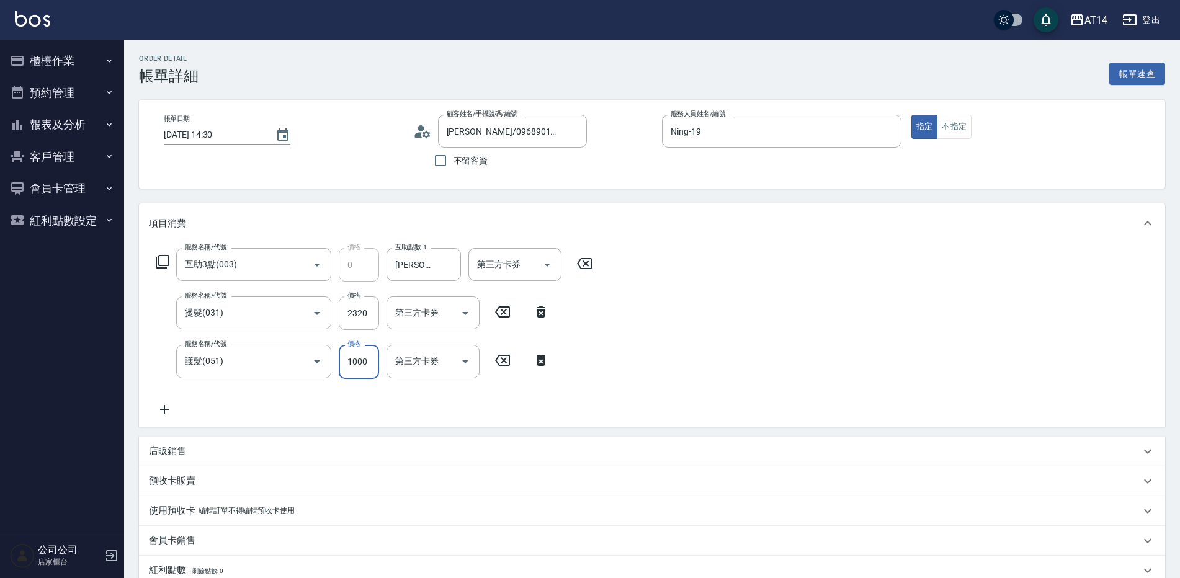
click at [363, 371] on input "1000" at bounding box center [359, 362] width 40 height 34
type input "2"
type input "5"
type input "2320"
type input "9"
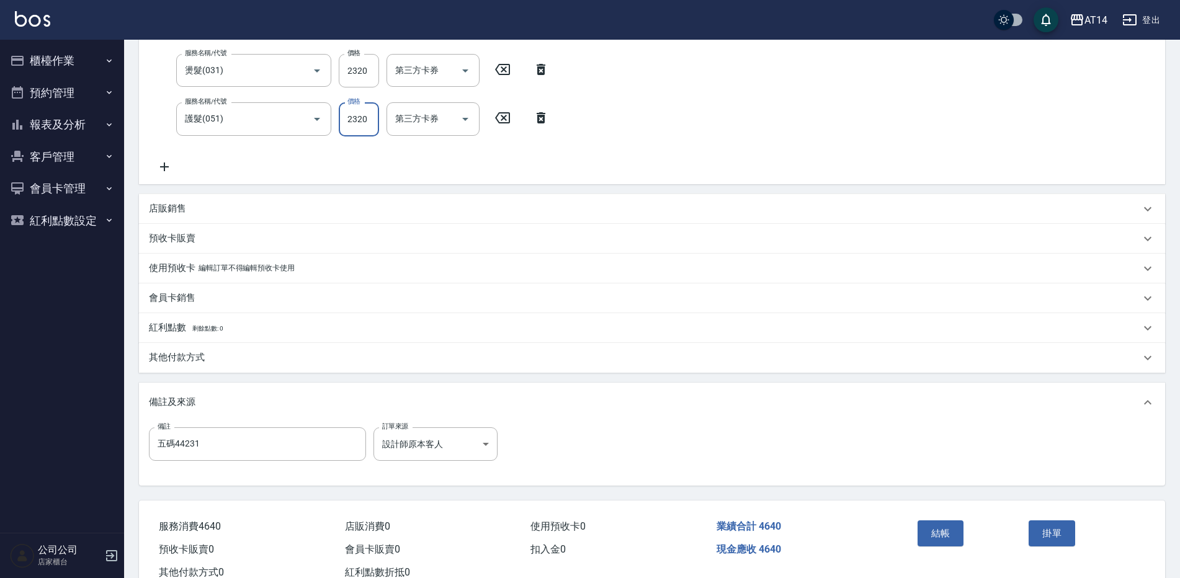
scroll to position [248, 0]
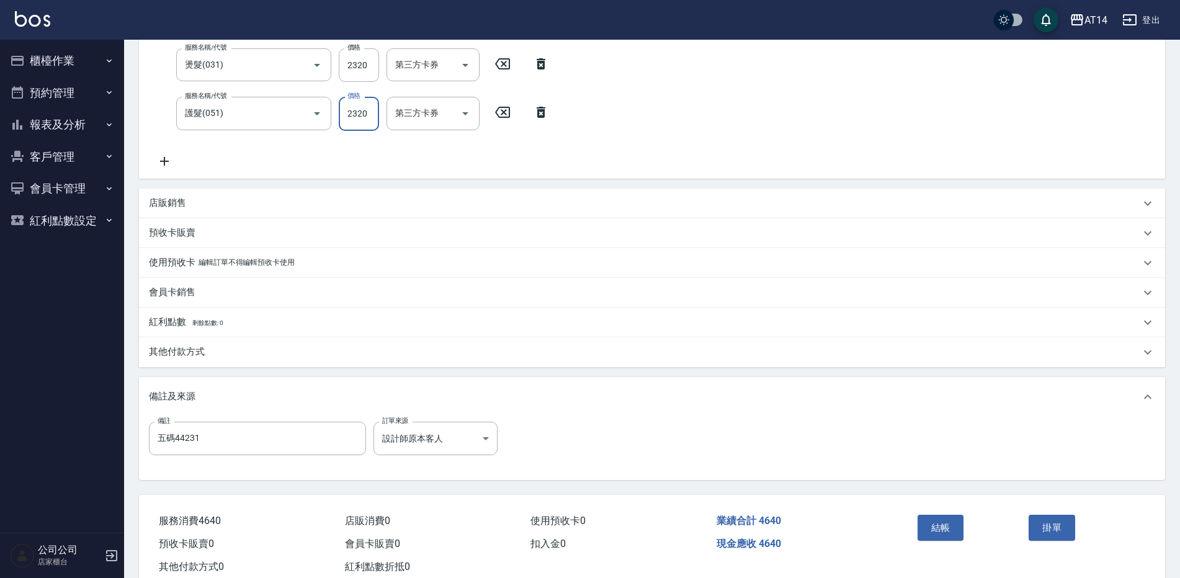
type input "2320"
click at [207, 356] on div "其他付款方式" at bounding box center [645, 352] width 992 height 13
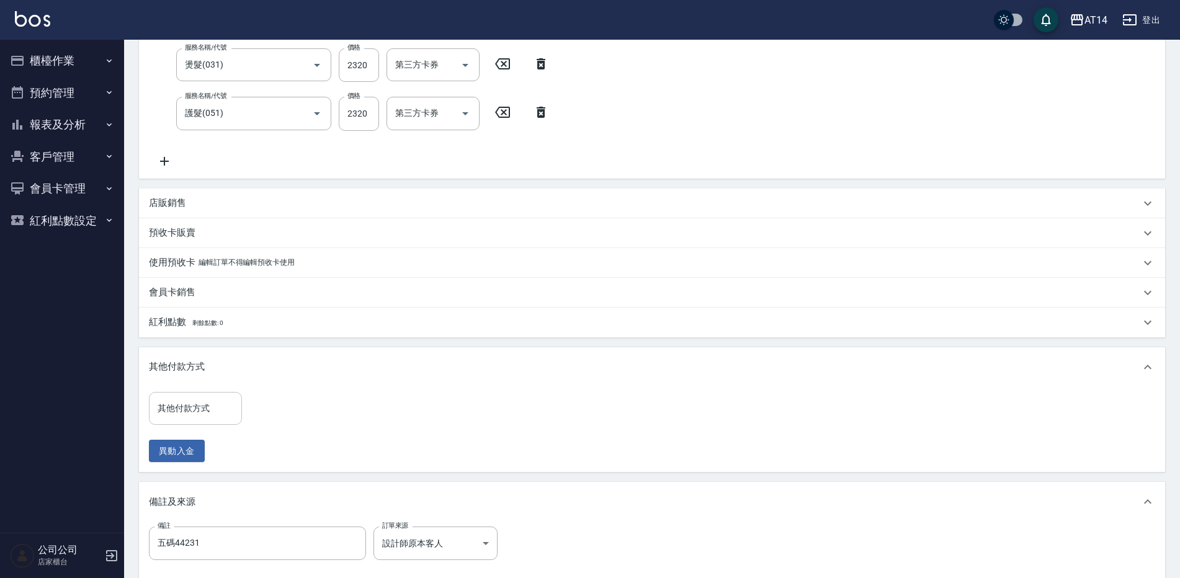
click at [201, 393] on div "其他付款方式" at bounding box center [195, 408] width 93 height 33
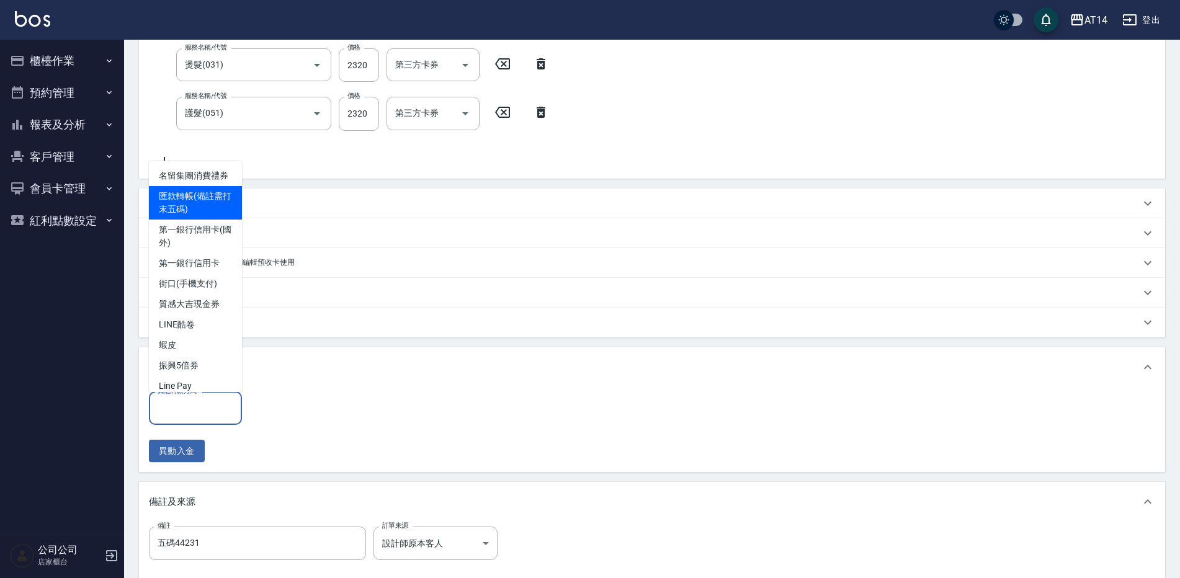
click at [202, 220] on span "匯款轉帳(備註需打末五碼)" at bounding box center [195, 203] width 93 height 34
type input "匯款轉帳(備註需打末五碼)"
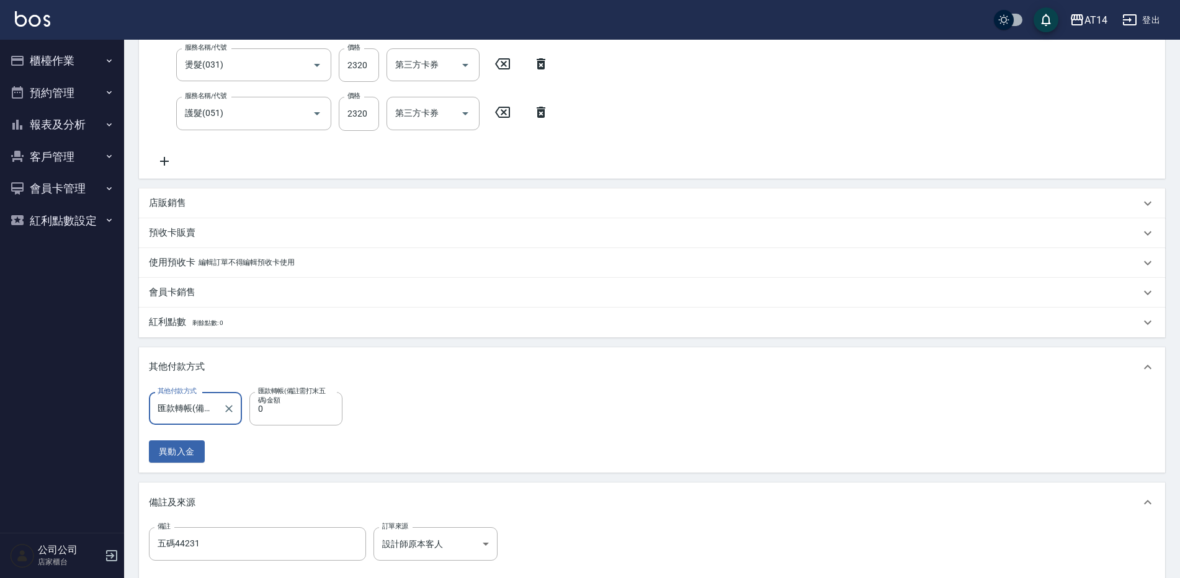
click at [297, 426] on div "其他付款方式 匯款轉帳(備註需打末五碼) 其他付款方式 匯款轉帳(備註需打末五碼)金額 0 匯款轉帳(備註需打末五碼)金額 異動入金" at bounding box center [249, 427] width 201 height 71
click at [295, 421] on input "0" at bounding box center [295, 409] width 93 height 34
type input "464"
type input "8"
type input "4640"
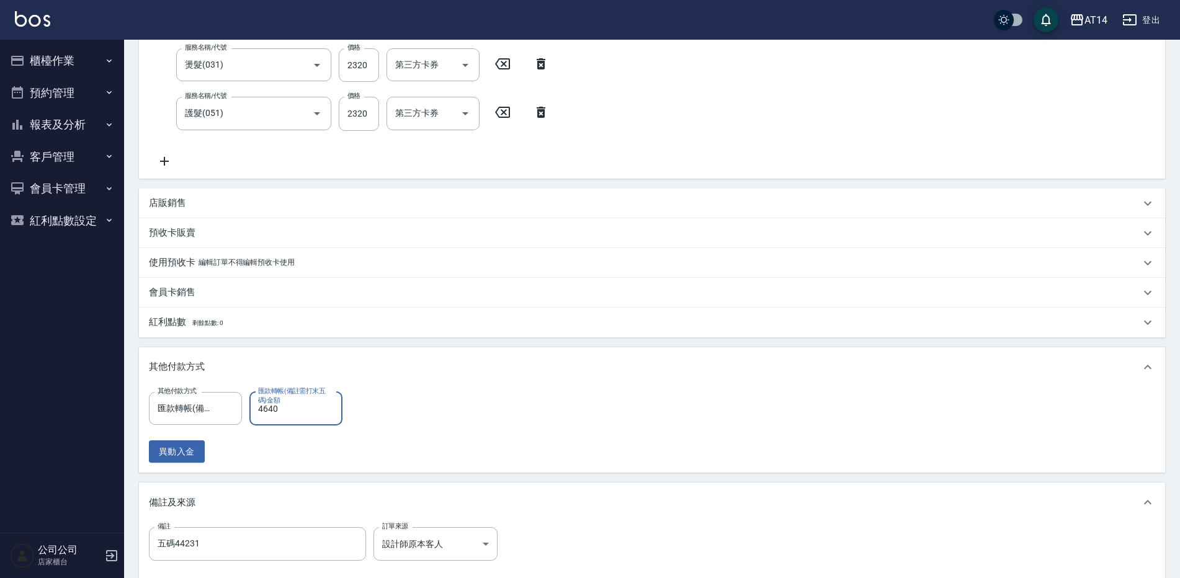
type input "0"
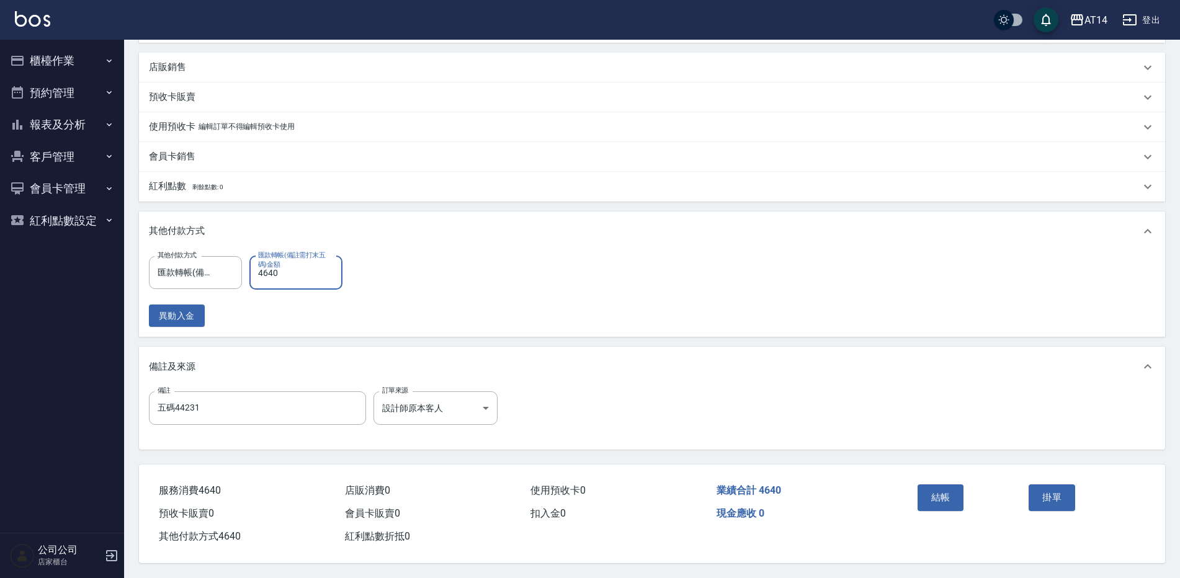
scroll to position [390, 0]
type input "4640"
click at [934, 485] on button "結帳" at bounding box center [941, 498] width 47 height 26
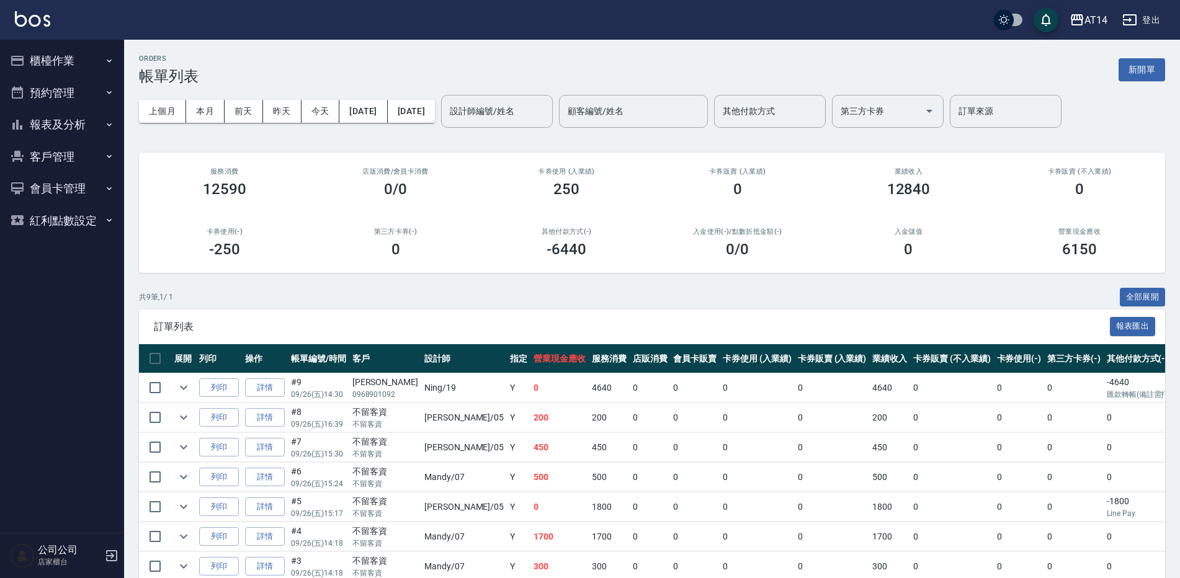
click at [79, 128] on button "報表及分析" at bounding box center [62, 125] width 114 height 32
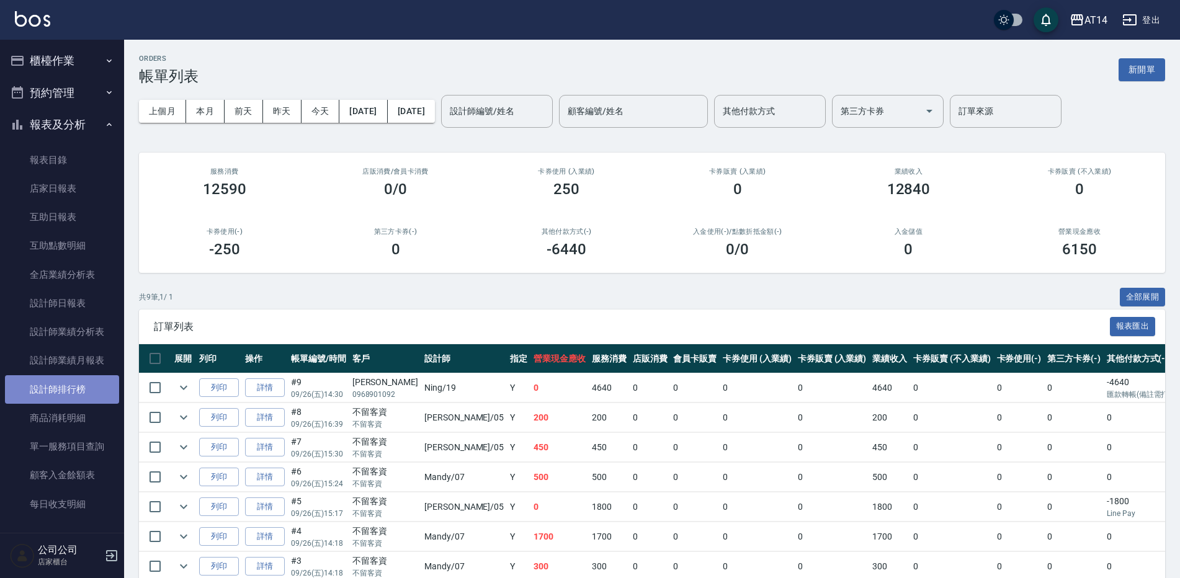
click at [87, 402] on link "設計師排行榜" at bounding box center [62, 389] width 114 height 29
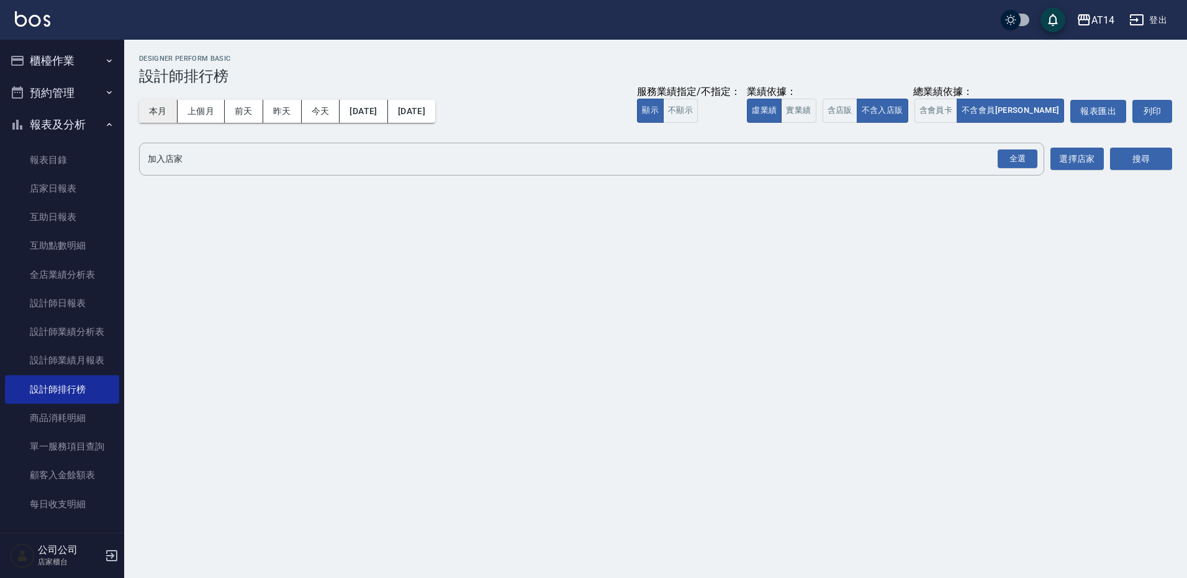
click at [164, 110] on button "本月" at bounding box center [158, 111] width 38 height 23
drag, startPoint x: 1005, startPoint y: 157, endPoint x: 1036, endPoint y: 162, distance: 31.4
click at [1007, 157] on div "全選" at bounding box center [1017, 159] width 40 height 19
drag, startPoint x: 1139, startPoint y: 164, endPoint x: 1126, endPoint y: 169, distance: 13.9
click at [1139, 164] on button "搜尋" at bounding box center [1141, 159] width 62 height 23
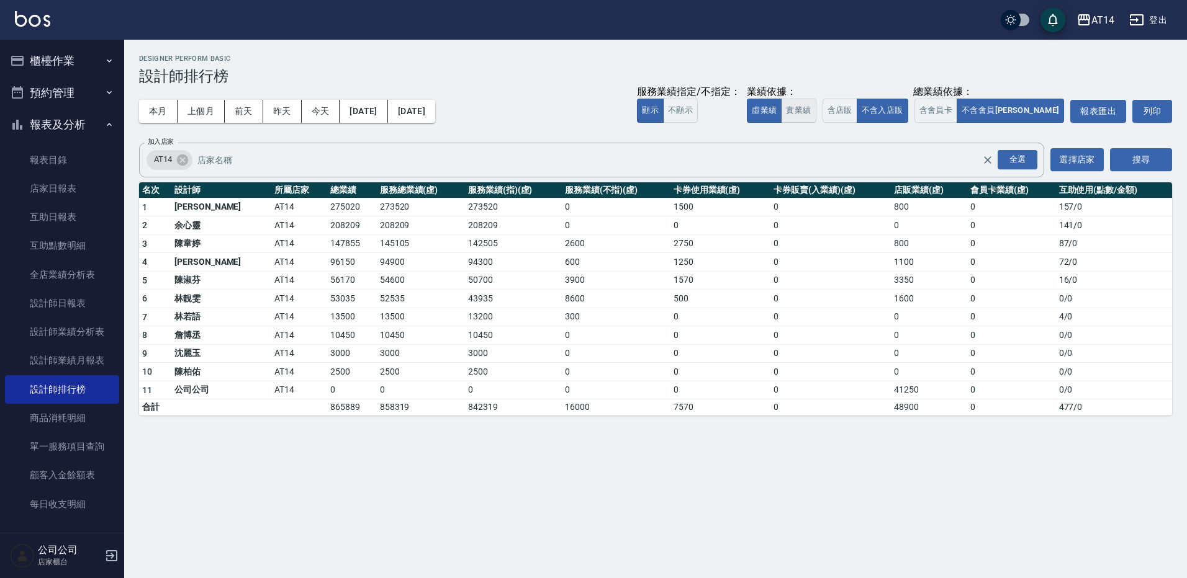
click at [816, 110] on button "實業績" at bounding box center [798, 111] width 35 height 24
click at [781, 112] on button "虛業績" at bounding box center [764, 111] width 35 height 24
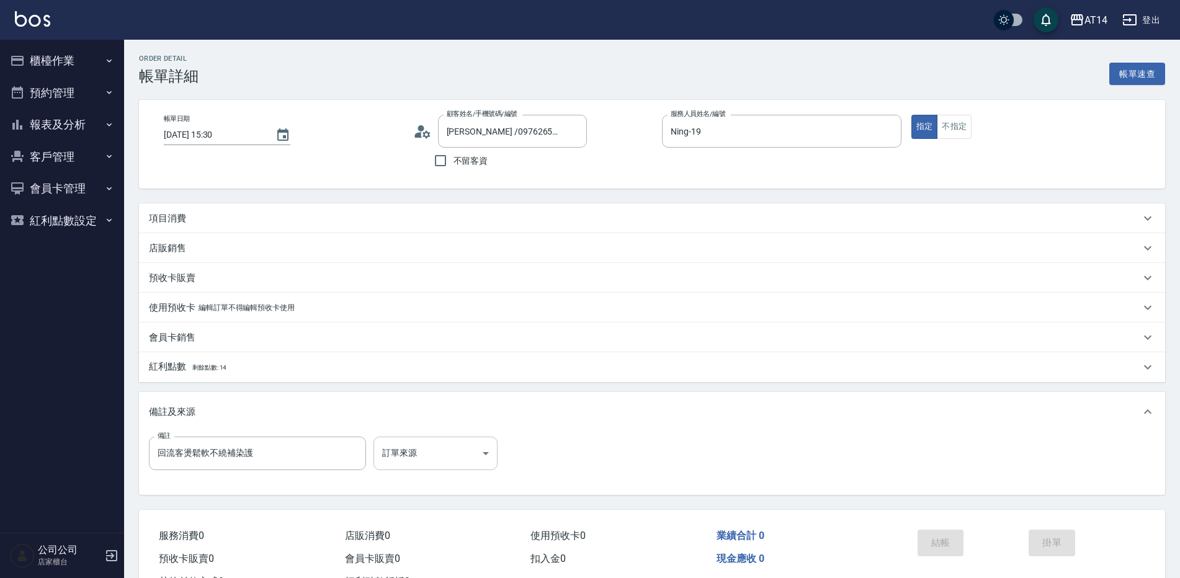
click at [436, 451] on body "AT14 登出 櫃檯作業 打帳單 帳單列表 掛單列表 現金收支登錄 材料自購登錄 每日結帳 排班表 掃碼打卡 預約管理 預約管理 單日預約紀錄 單週預約紀錄 …" at bounding box center [590, 312] width 1180 height 624
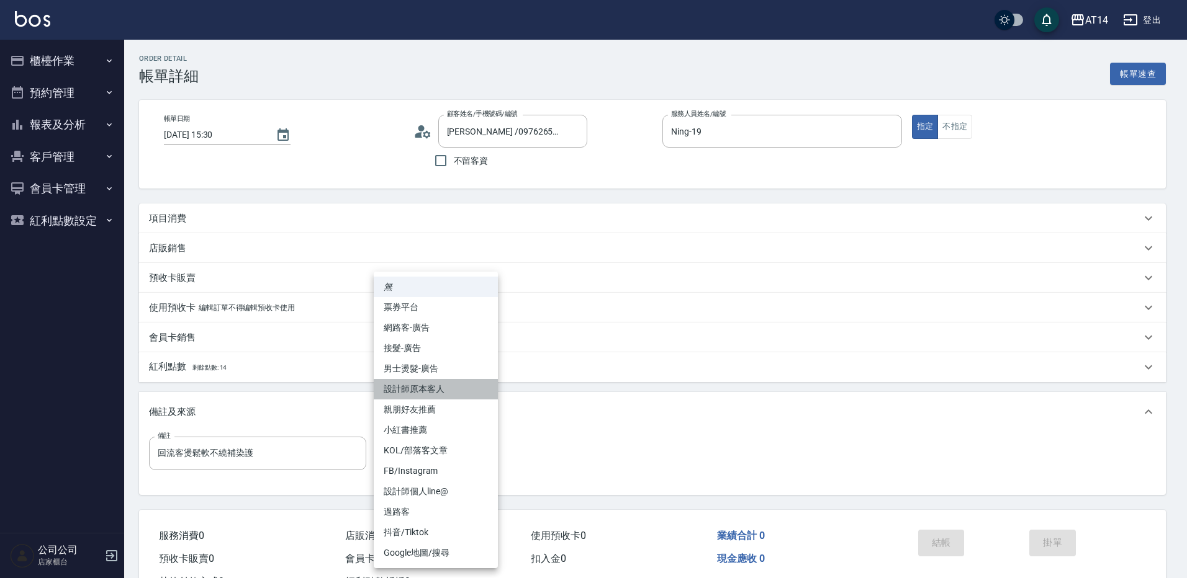
click at [451, 390] on li "設計師原本客人" at bounding box center [436, 389] width 124 height 20
type input "設計師原本客人"
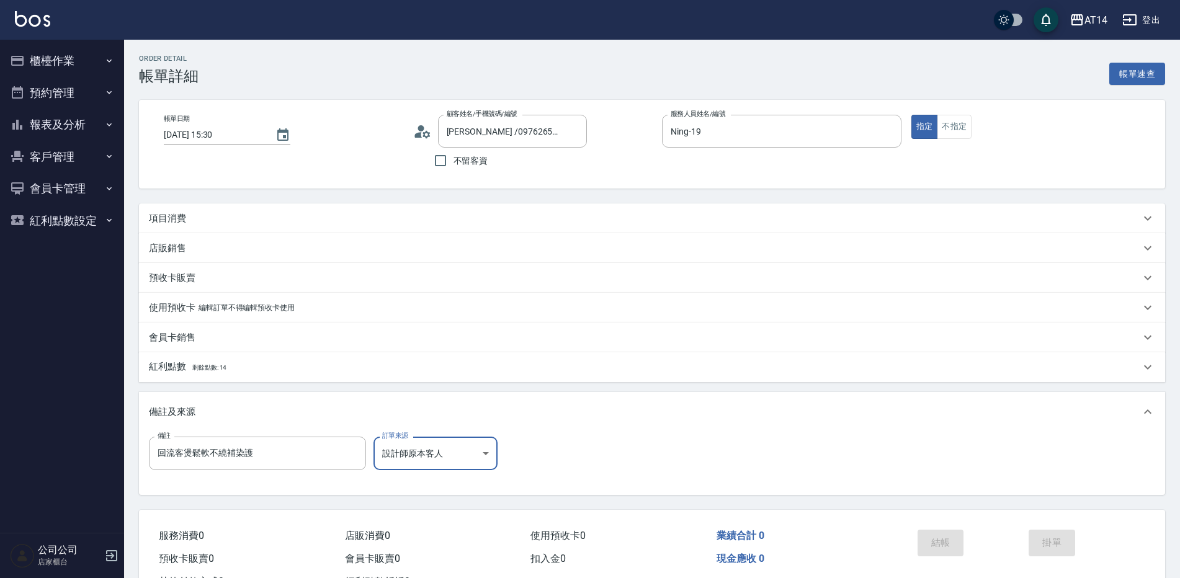
click at [273, 216] on div "項目消費" at bounding box center [645, 218] width 992 height 13
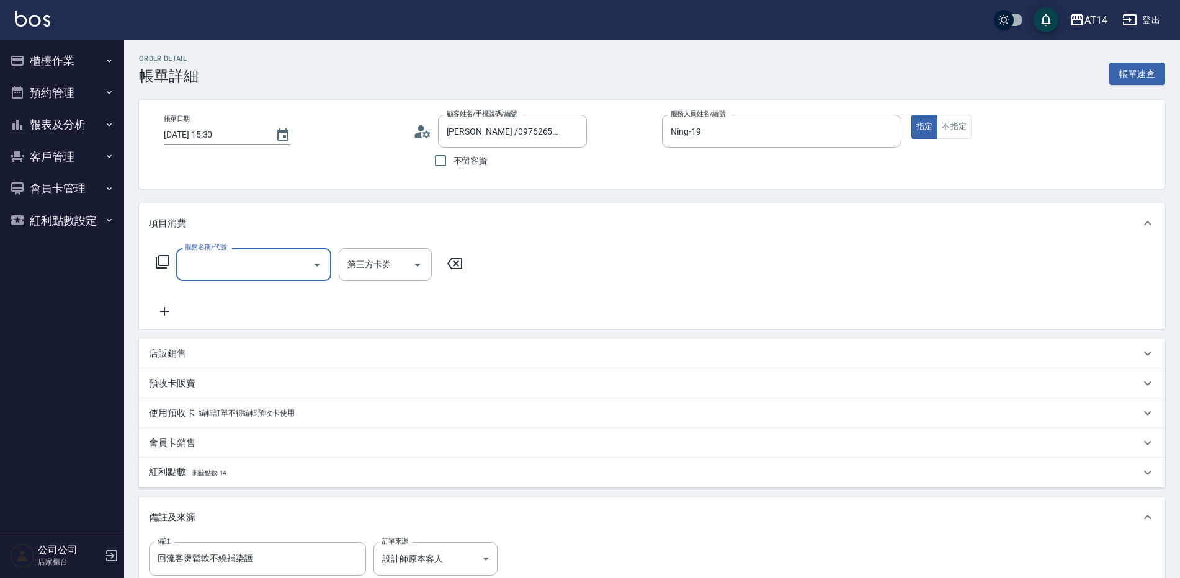
click at [235, 280] on div "服務名稱/代號" at bounding box center [253, 264] width 155 height 33
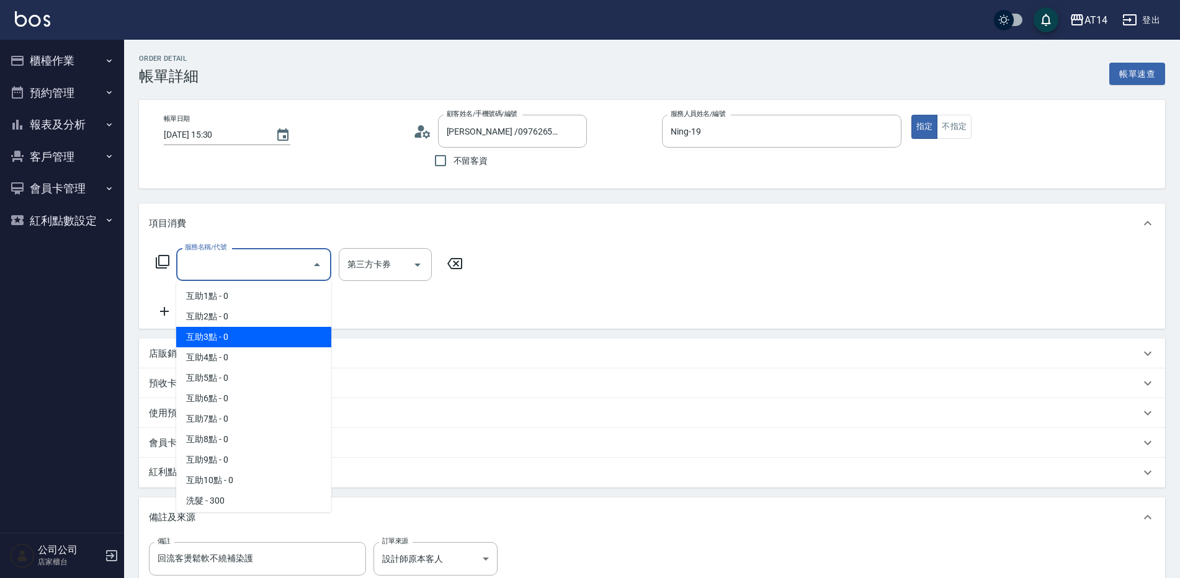
click at [256, 336] on span "互助3點 - 0" at bounding box center [253, 337] width 155 height 20
type input "互助3點(003)"
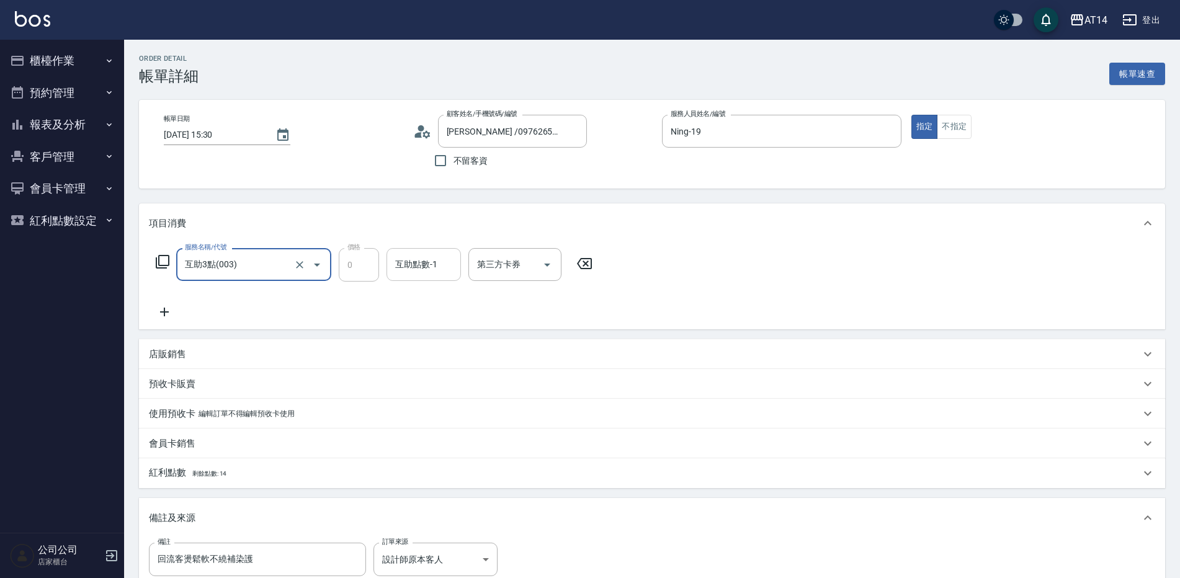
click at [430, 266] on div "互助點數-1 互助點數-1" at bounding box center [424, 264] width 74 height 33
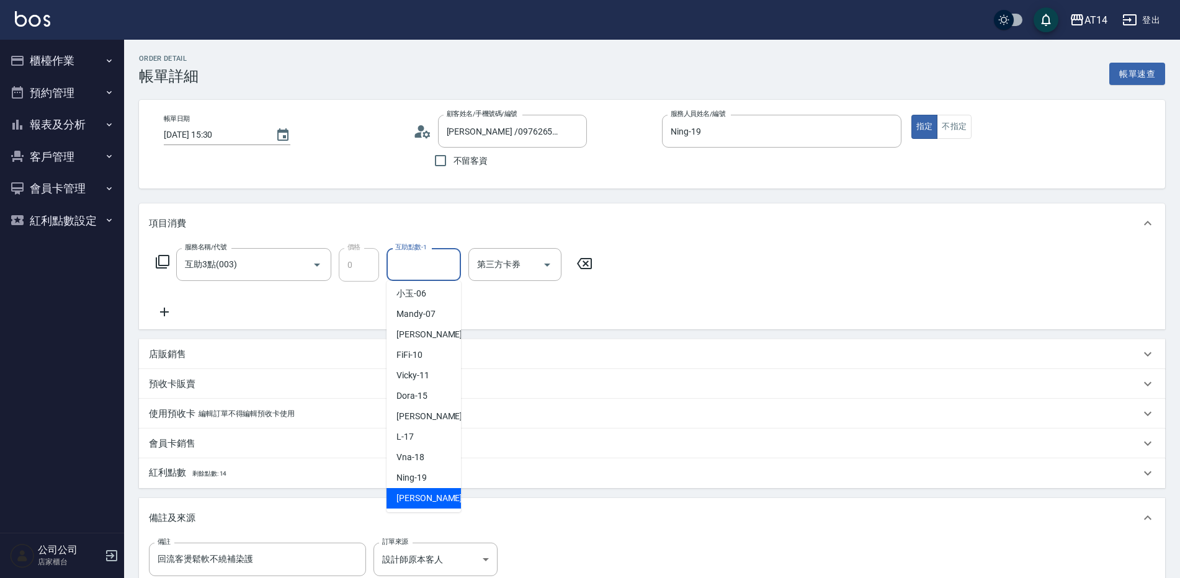
scroll to position [124, 0]
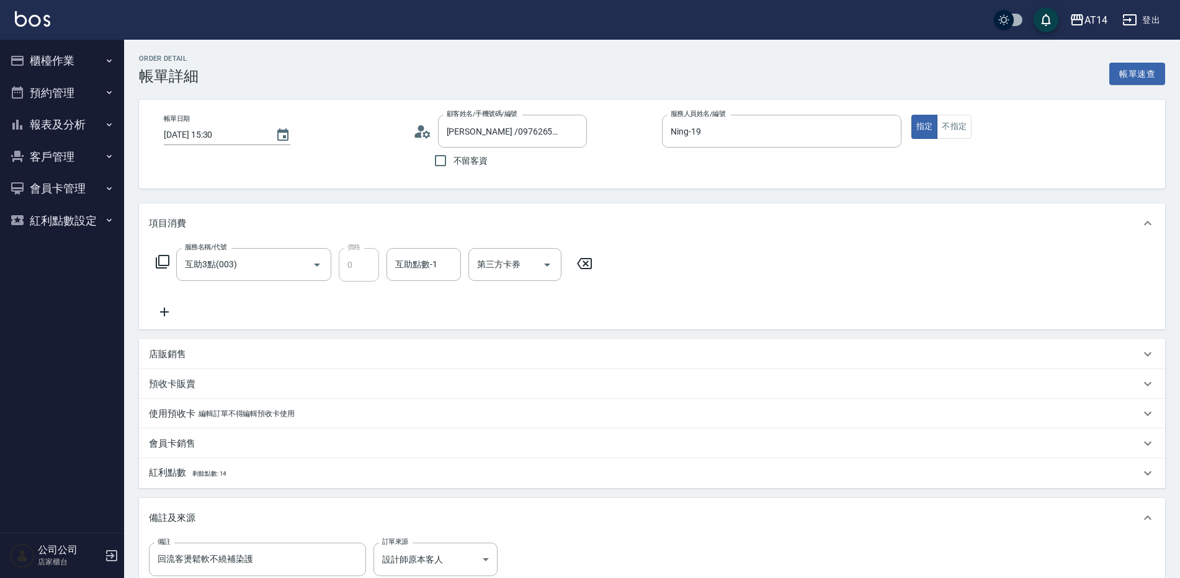
click at [353, 310] on div "服務名稱/代號 互助3點(003) 服務名稱/代號 價格 0 價格 互助點數-1 互助點數-1 第三方卡券 第三方卡券" at bounding box center [374, 283] width 451 height 71
click at [300, 267] on icon "Clear" at bounding box center [300, 265] width 12 height 12
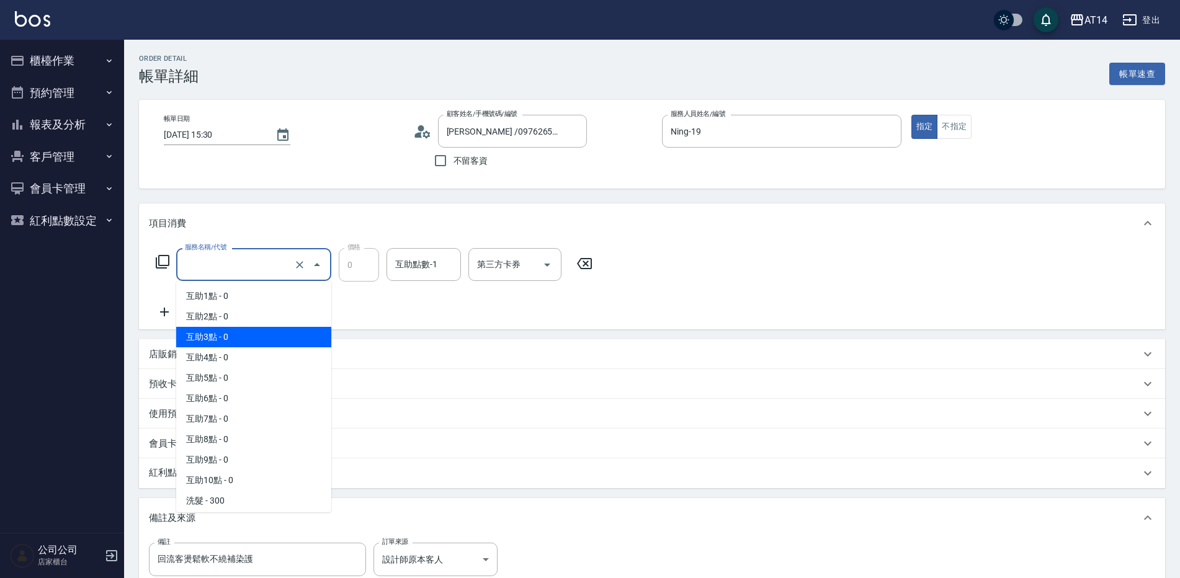
click at [269, 266] on input "服務名稱/代號" at bounding box center [236, 265] width 109 height 22
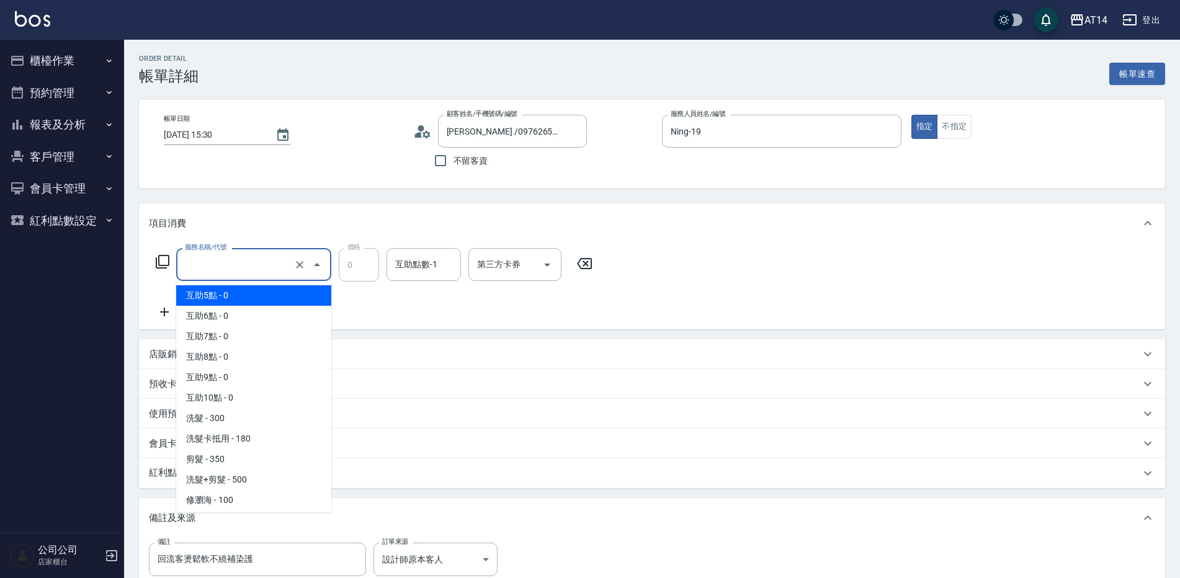
scroll to position [248, 0]
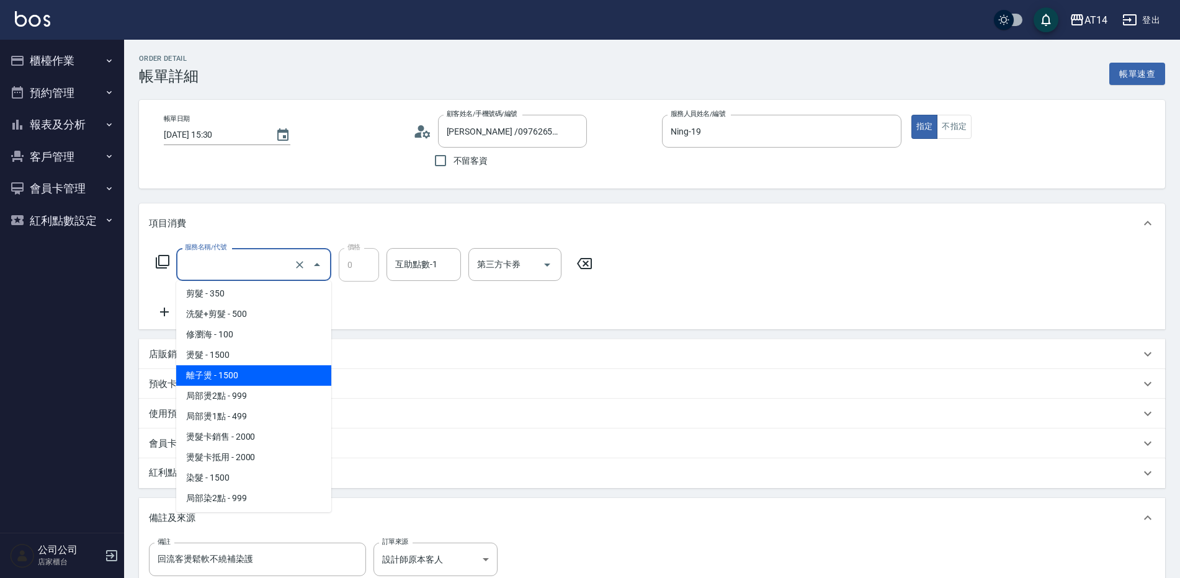
click at [257, 380] on span "離子燙 - 1500" at bounding box center [253, 376] width 155 height 20
type input "離子燙(032)"
type input "3"
type input "1500"
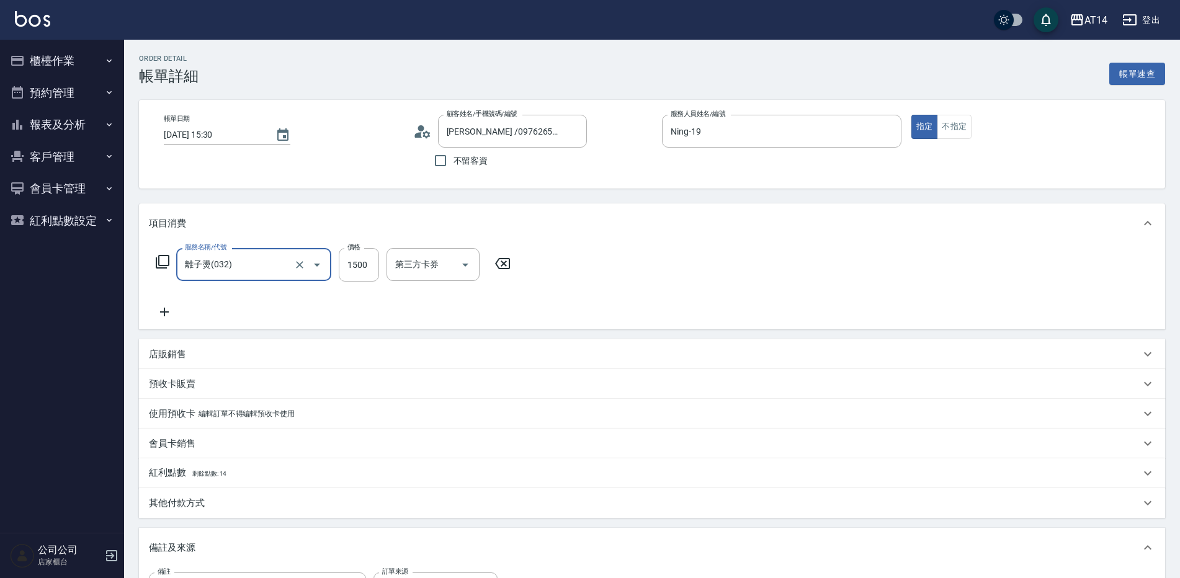
click at [173, 310] on icon at bounding box center [164, 312] width 31 height 15
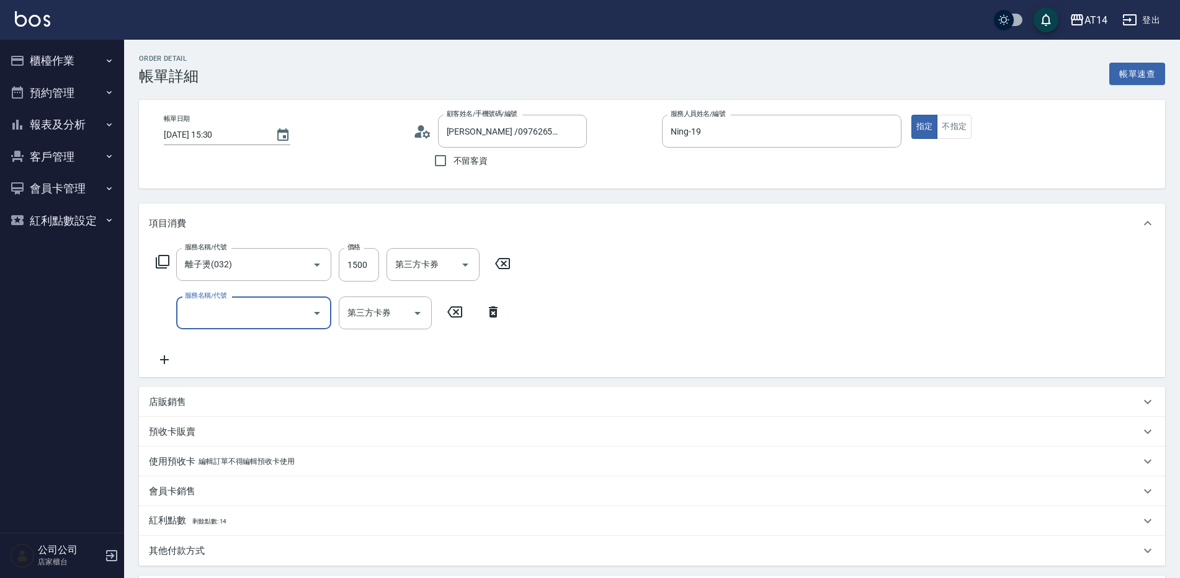
click at [211, 305] on input "服務名稱/代號" at bounding box center [244, 313] width 125 height 22
type input "051"
type input "5"
type input "護髮(051)"
click at [165, 358] on icon at bounding box center [164, 360] width 9 height 9
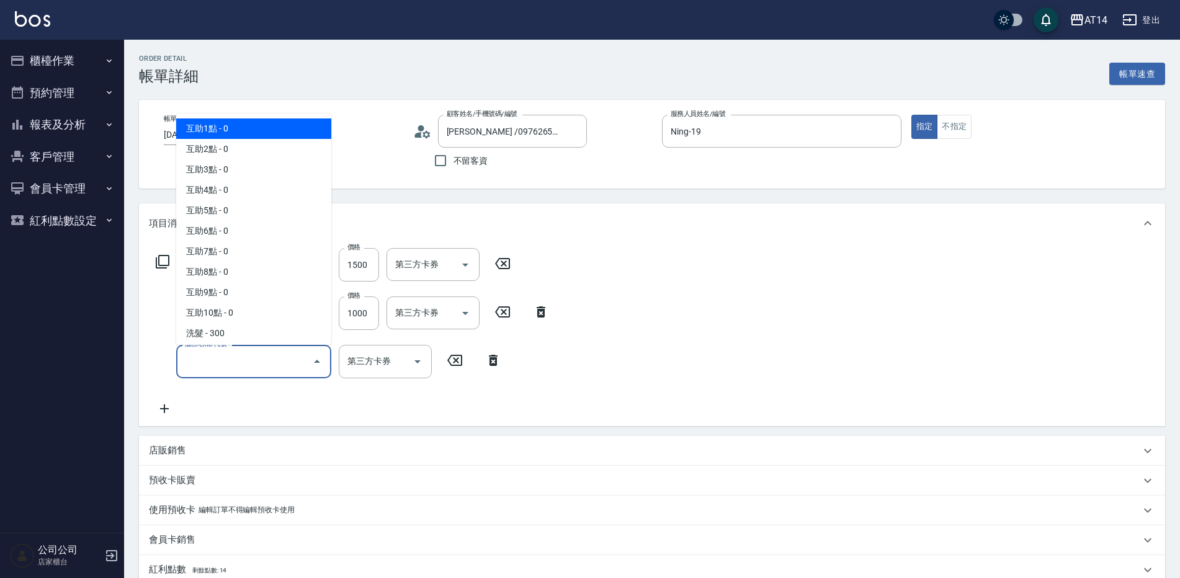
click at [253, 359] on input "服務名稱/代號" at bounding box center [244, 362] width 125 height 22
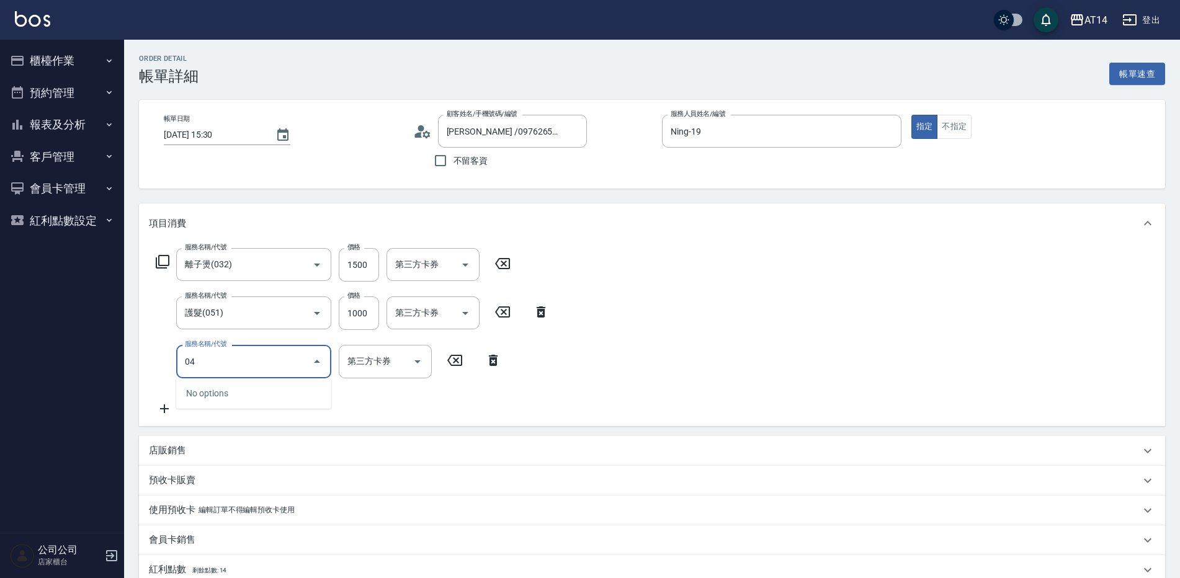
type input "041"
type input "8"
type input "染髮(041)"
click at [366, 367] on input "1500" at bounding box center [359, 362] width 40 height 34
type input "1"
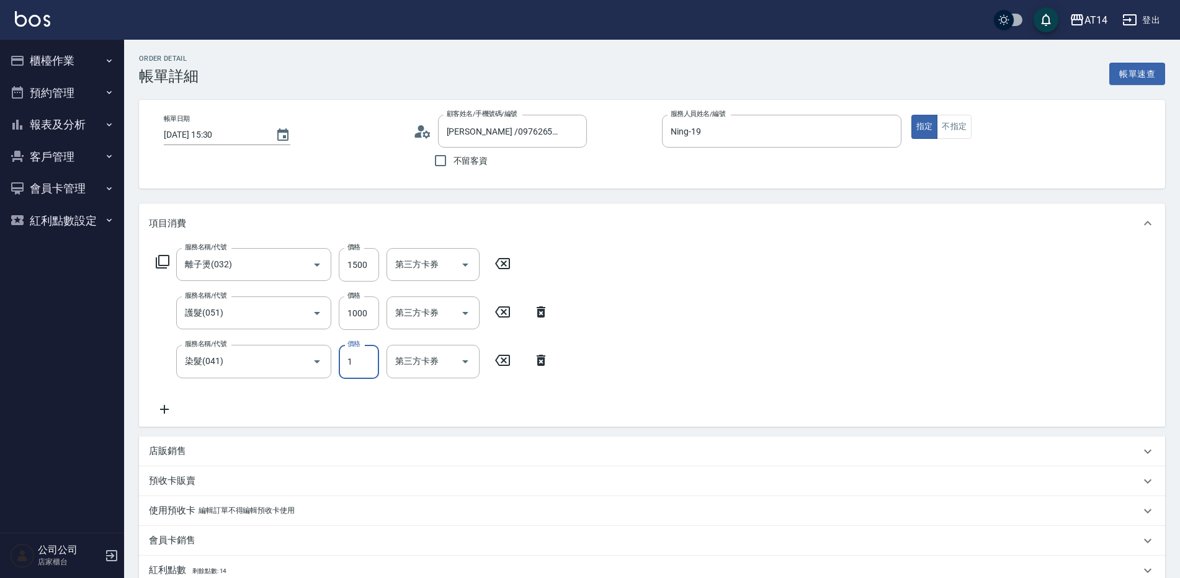
type input "5"
type input "1958"
type input "9"
type input "1958"
type input "2"
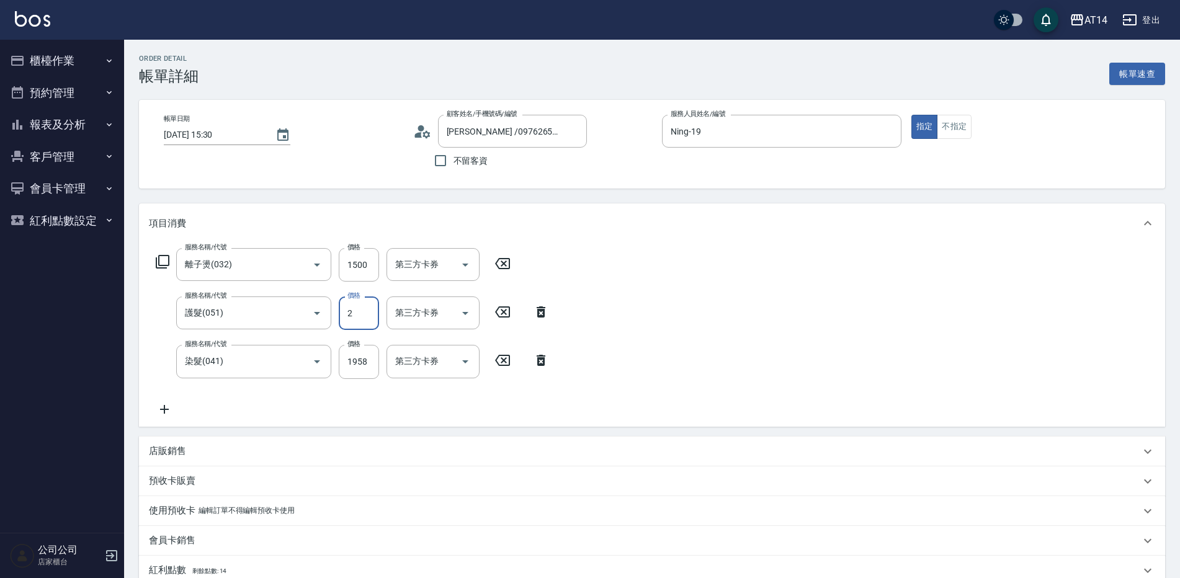
type input "7"
type input "2314"
type input "12"
type input "2314"
click at [348, 260] on input "1500" at bounding box center [359, 265] width 40 height 34
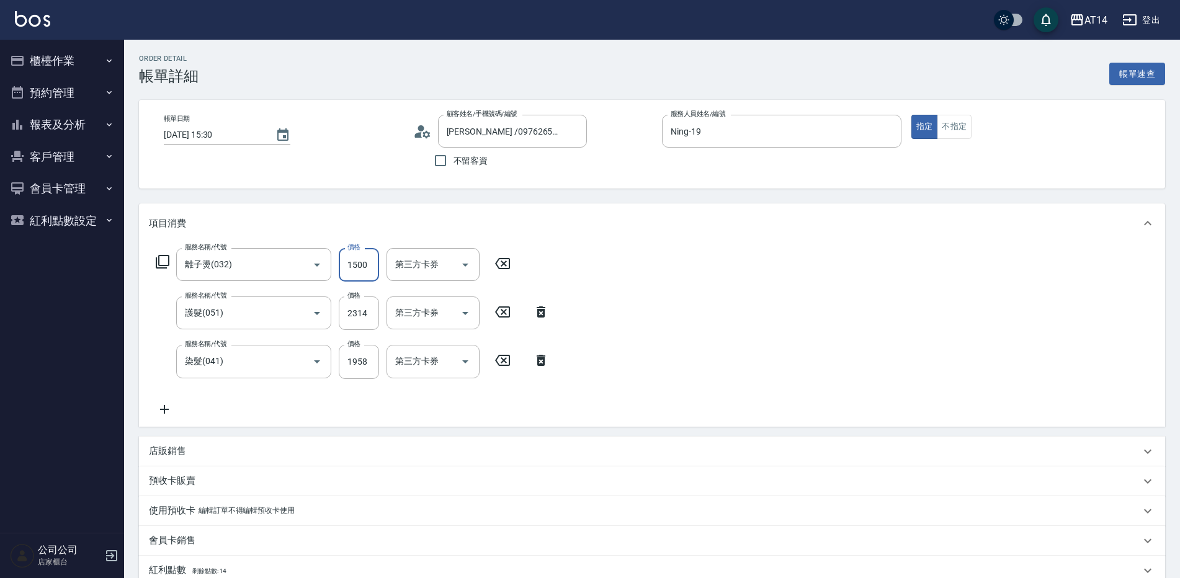
type input "2"
type input "9"
type input "2314"
type input "13"
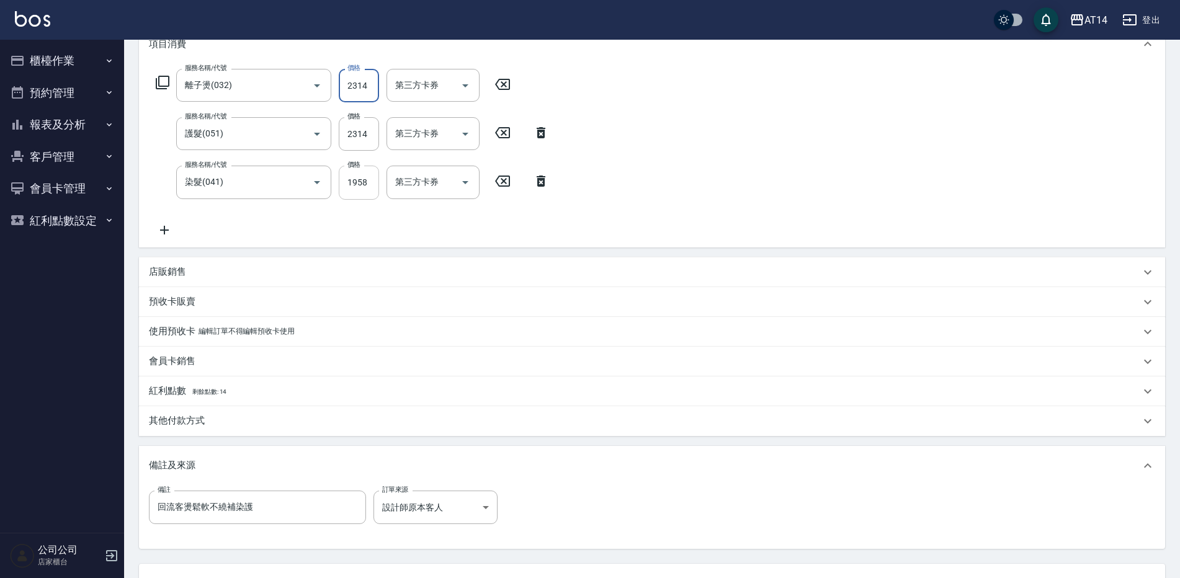
scroll to position [160, 0]
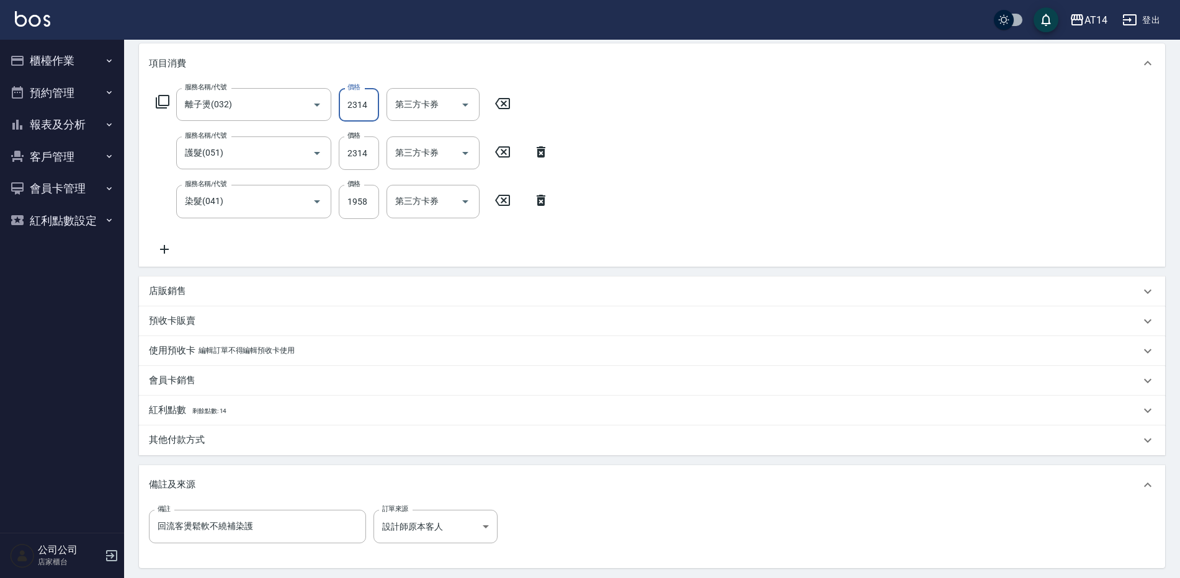
type input "214"
type input "9"
type input "2014"
type input "13"
type input "2014"
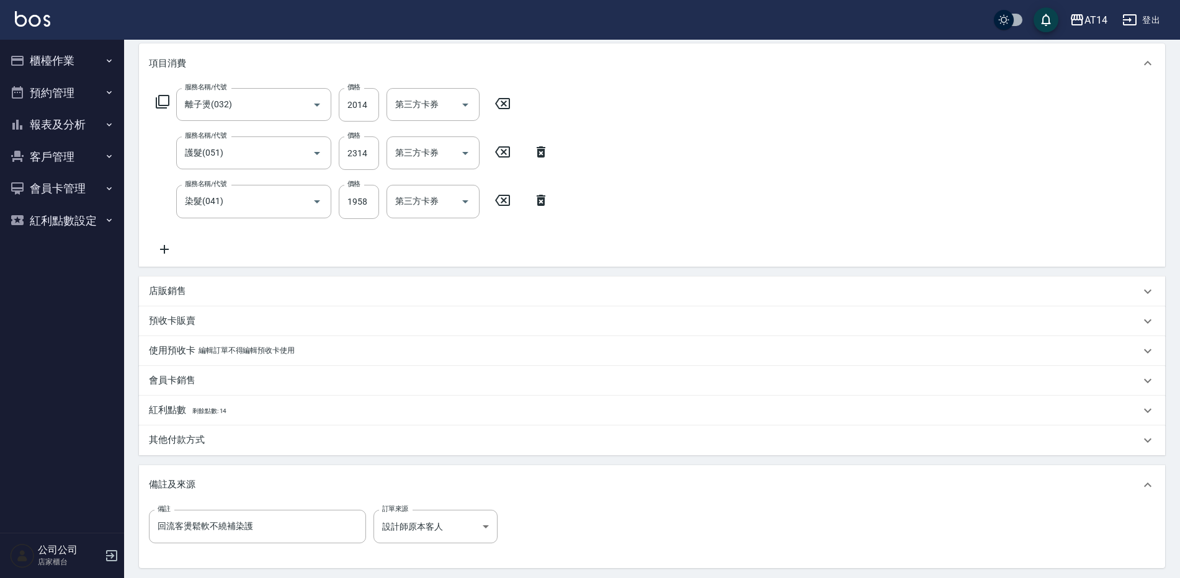
click at [414, 241] on div "服務名稱/代號 離子燙(032) 服務名稱/代號 價格 2014 價格 第三方卡券 第三方卡券 服務名稱/代號 護髮(051) 服務名稱/代號 價格 2314…" at bounding box center [353, 172] width 408 height 168
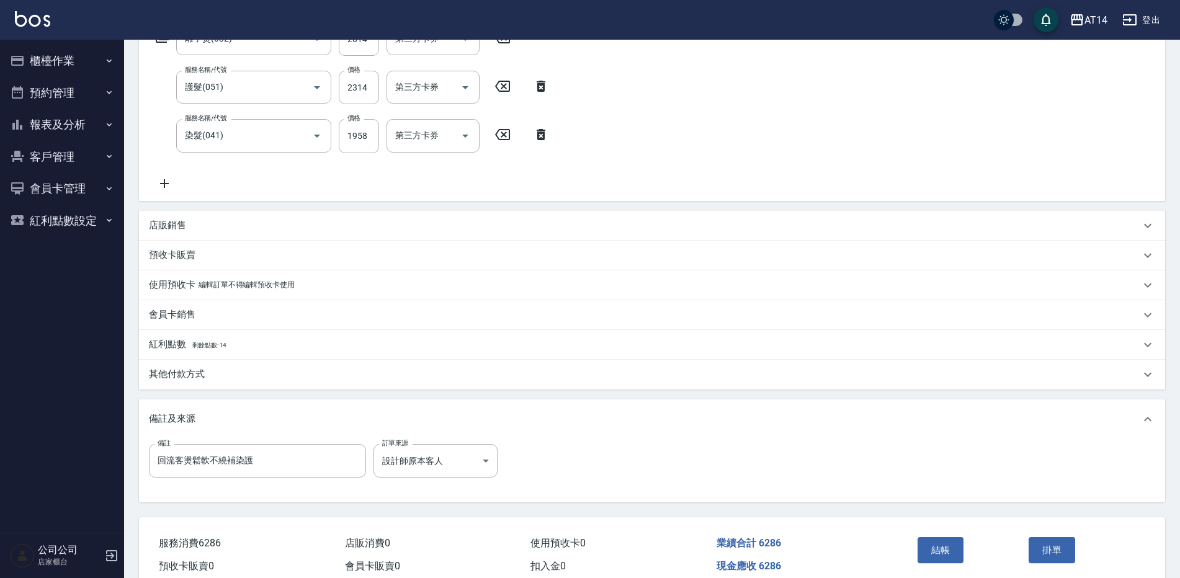
scroll to position [222, 0]
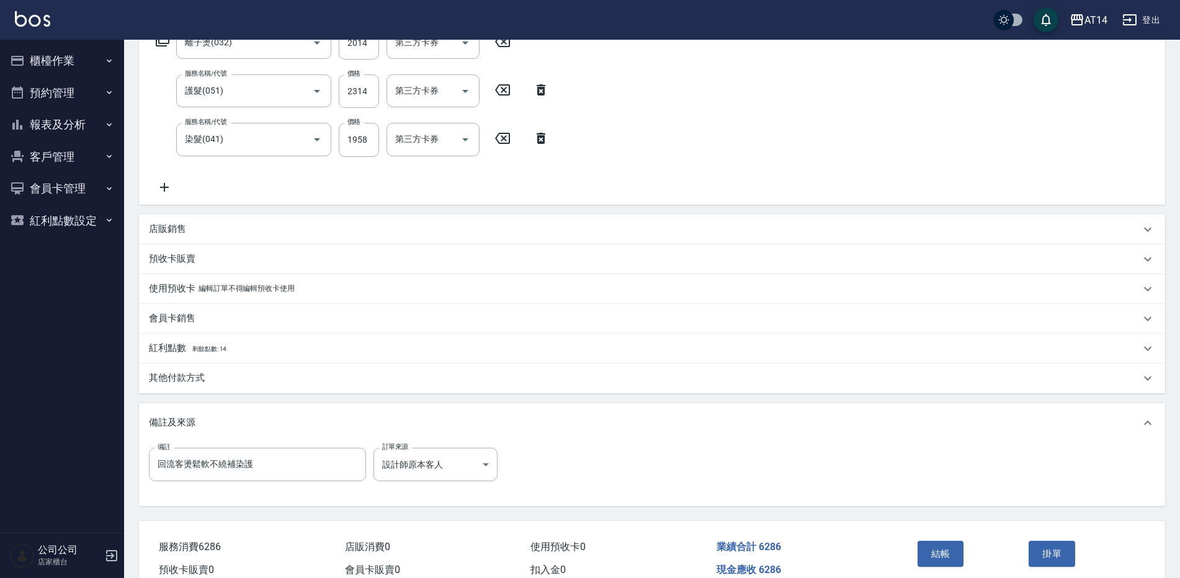
click at [227, 373] on div "其他付款方式" at bounding box center [645, 378] width 992 height 13
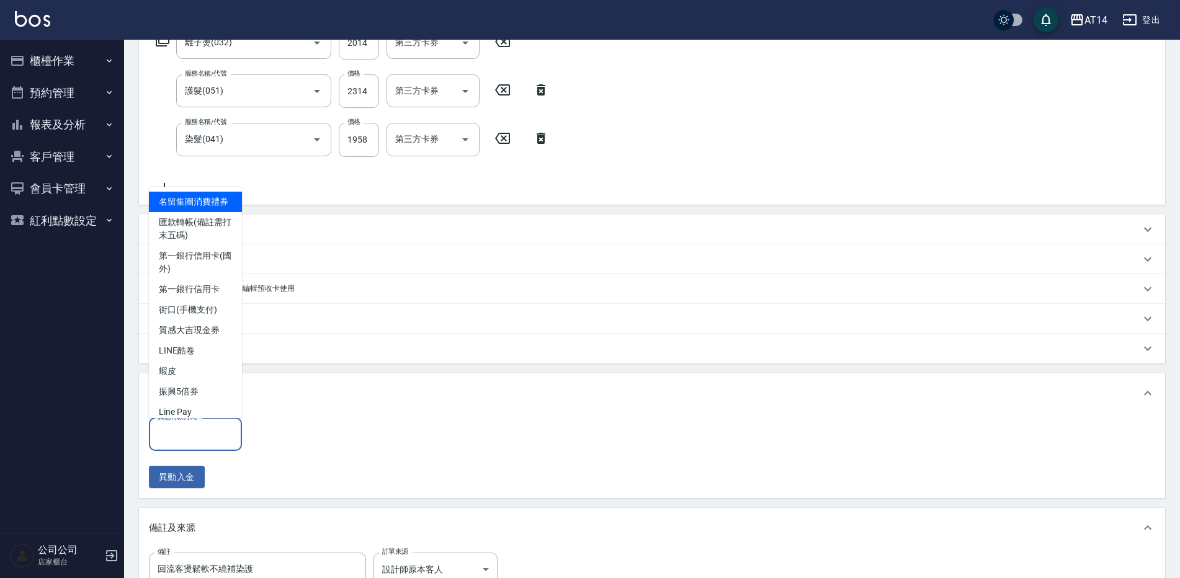
click at [215, 432] on input "其他付款方式" at bounding box center [196, 435] width 82 height 22
click at [220, 300] on span "第一銀行信用卡" at bounding box center [195, 289] width 93 height 20
type input "第一銀行信用卡"
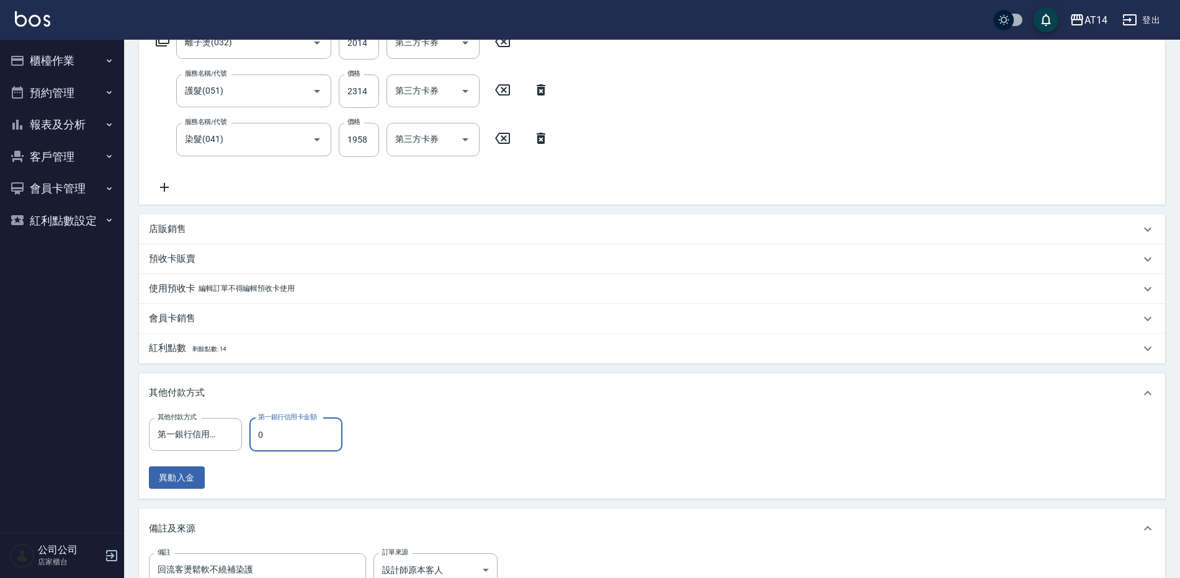
click at [299, 444] on input "0" at bounding box center [295, 435] width 93 height 34
type input "62"
type input "12"
type input "628"
type input "11"
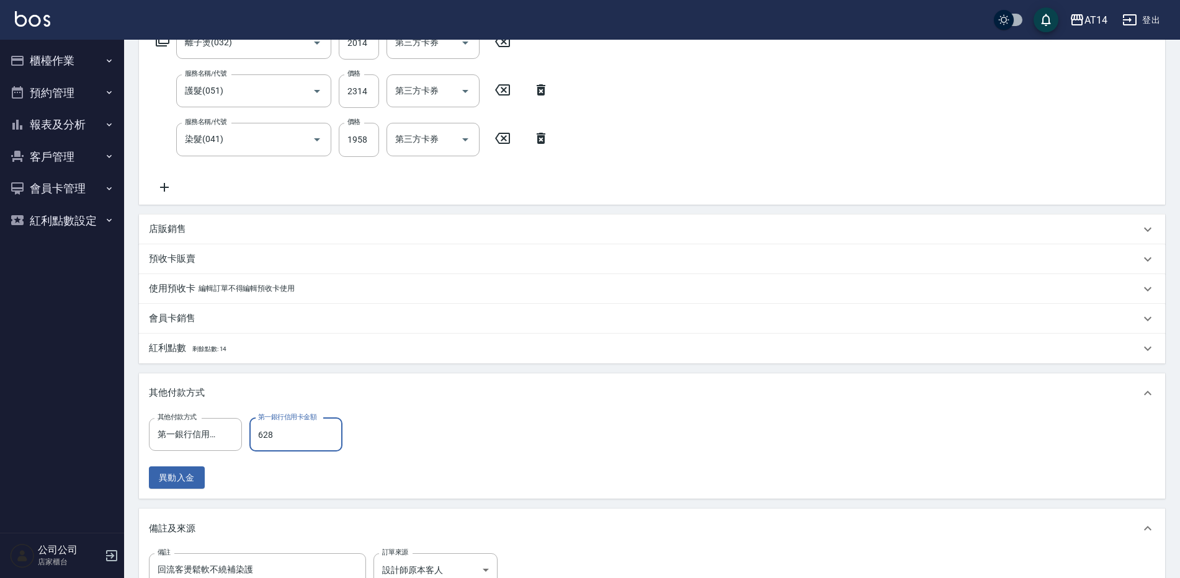
type input "6284"
type input "0"
type input "628"
type input "11"
type input "6286"
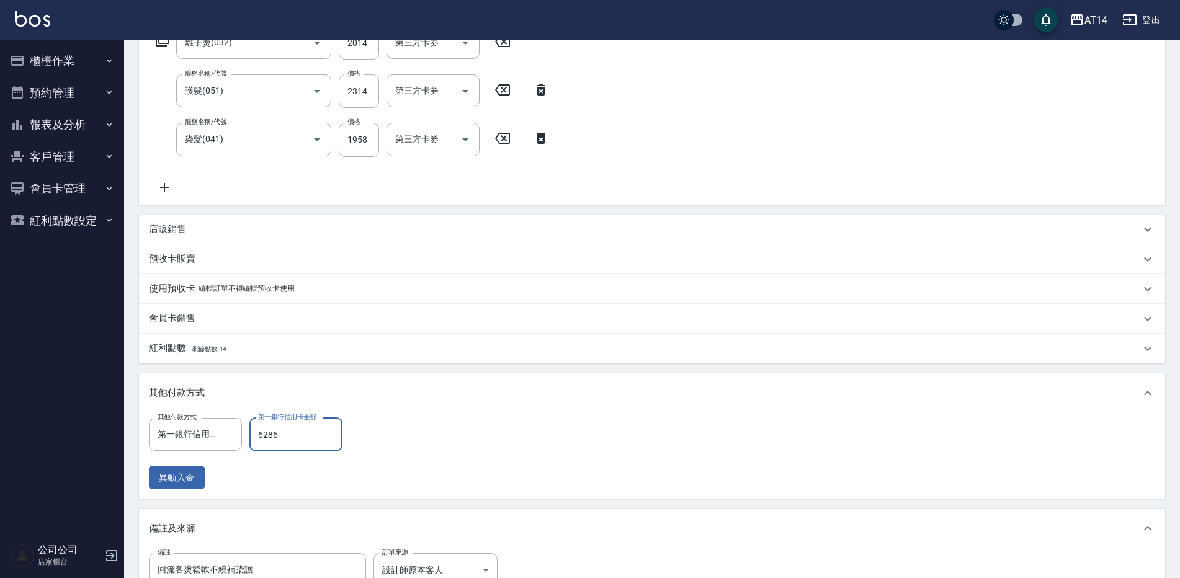
type input "0"
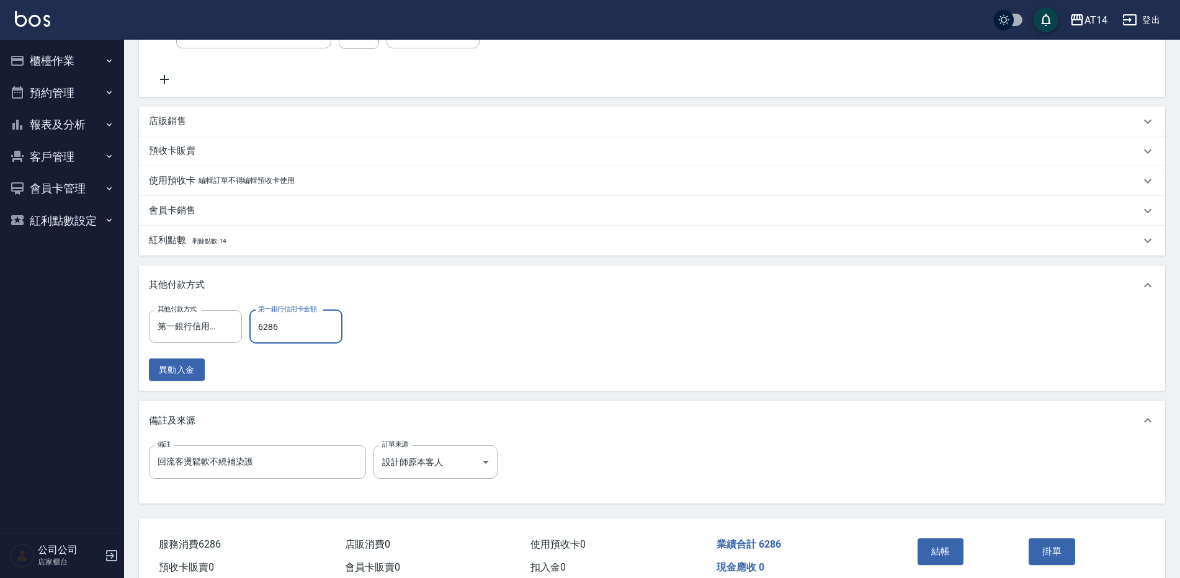
scroll to position [390, 0]
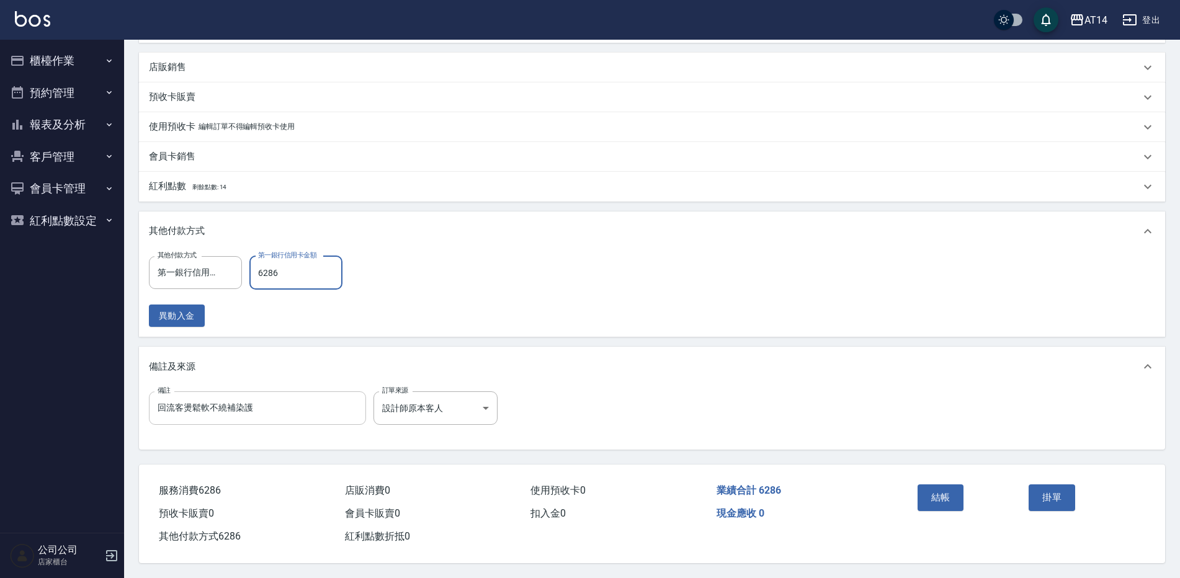
type input "6286"
drag, startPoint x: 320, startPoint y: 413, endPoint x: 183, endPoint y: 407, distance: 136.7
click at [183, 407] on input "回流客燙鬆軟不繞補染護" at bounding box center [257, 409] width 217 height 34
type input "回流客"
click at [950, 495] on button "結帳" at bounding box center [941, 498] width 47 height 26
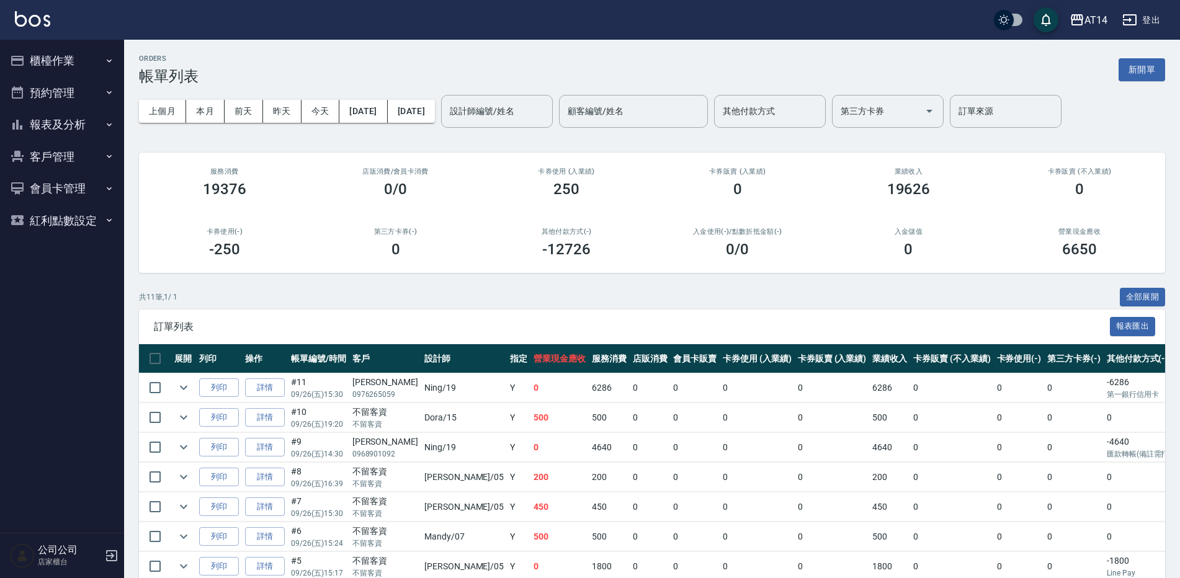
click at [94, 153] on button "客戶管理" at bounding box center [62, 157] width 114 height 32
drag, startPoint x: 90, startPoint y: 125, endPoint x: 88, endPoint y: 132, distance: 6.7
click at [91, 125] on button "報表及分析" at bounding box center [62, 125] width 114 height 32
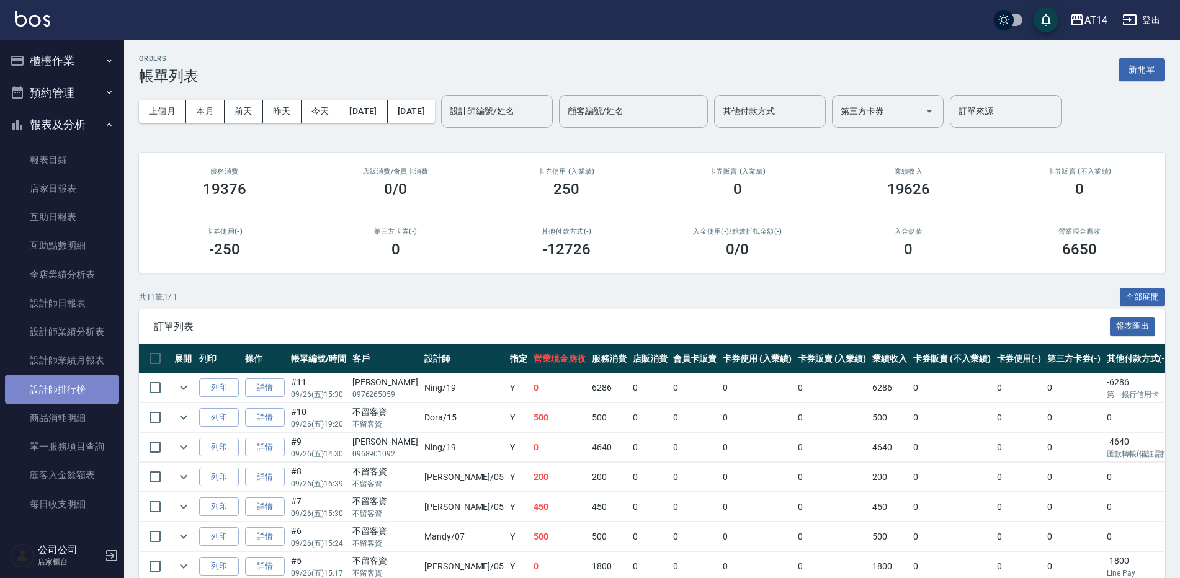
click at [80, 390] on link "設計師排行榜" at bounding box center [62, 389] width 114 height 29
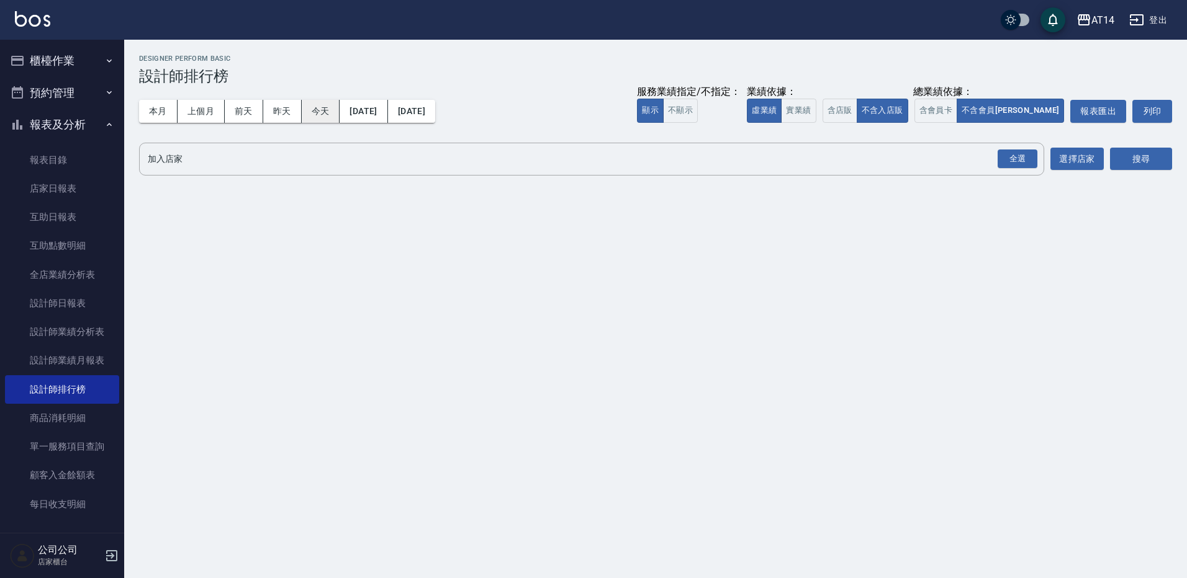
click at [309, 105] on button "今天" at bounding box center [321, 111] width 38 height 23
drag, startPoint x: 1013, startPoint y: 158, endPoint x: 1110, endPoint y: 155, distance: 96.2
click at [1015, 158] on div "全選" at bounding box center [1017, 159] width 40 height 19
click at [1121, 156] on button "搜尋" at bounding box center [1141, 159] width 62 height 23
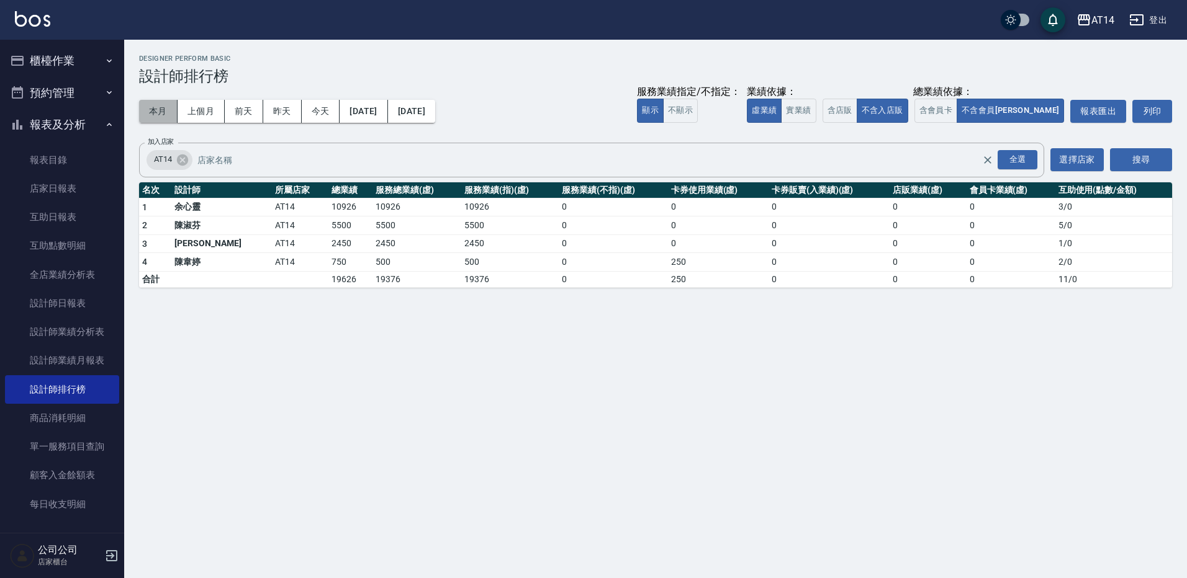
click at [171, 113] on button "本月" at bounding box center [158, 111] width 38 height 23
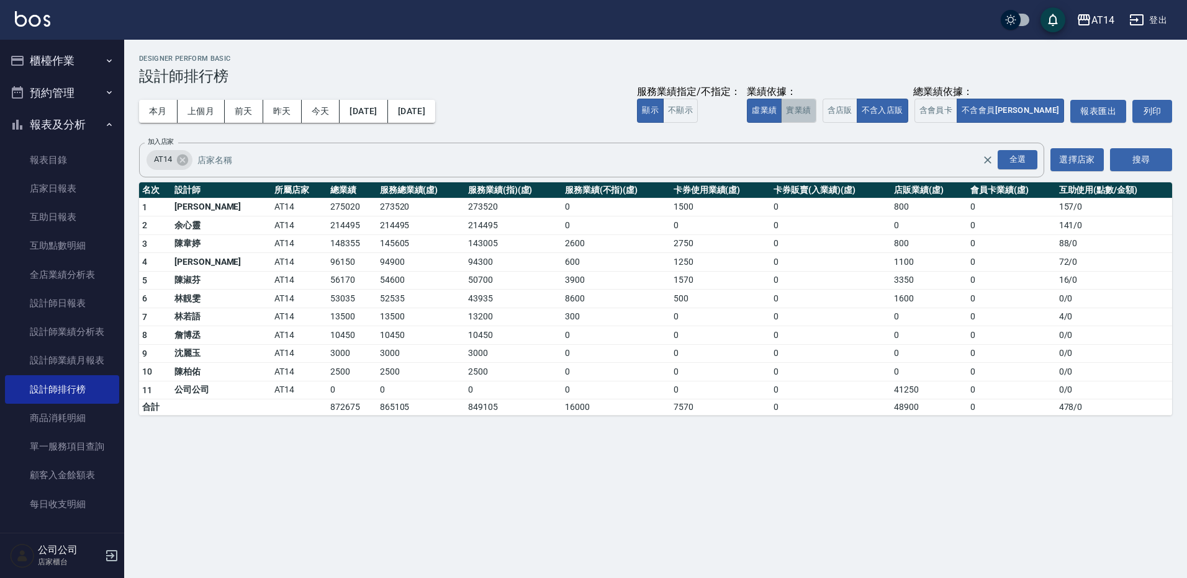
click at [816, 104] on button "實業績" at bounding box center [798, 111] width 35 height 24
click at [163, 109] on button "本月" at bounding box center [158, 111] width 38 height 23
